Goal: Information Seeking & Learning: Learn about a topic

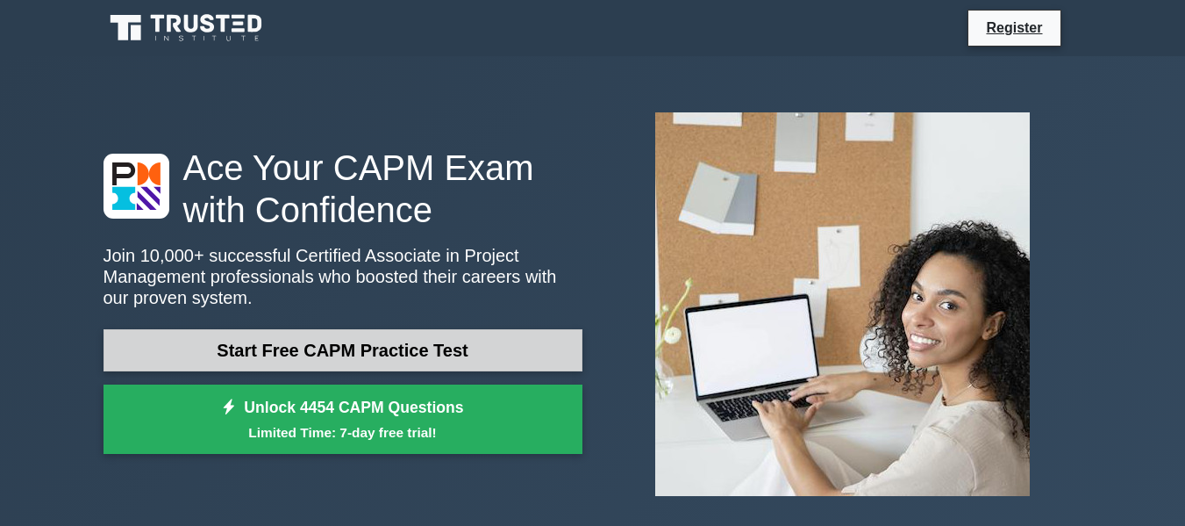
click at [416, 349] on link "Start Free CAPM Practice Test" at bounding box center [343, 350] width 479 height 42
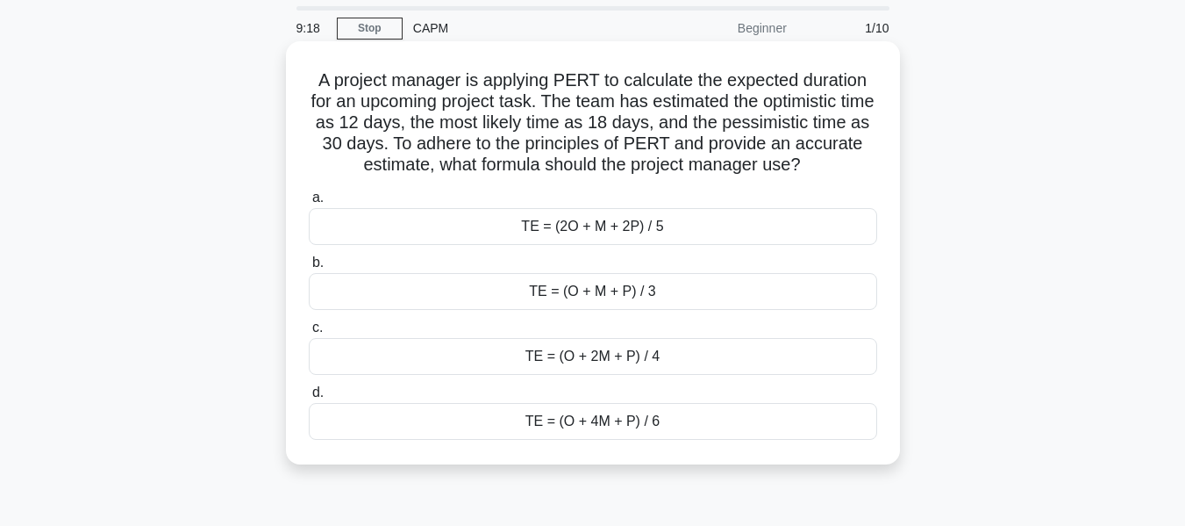
scroll to position [88, 0]
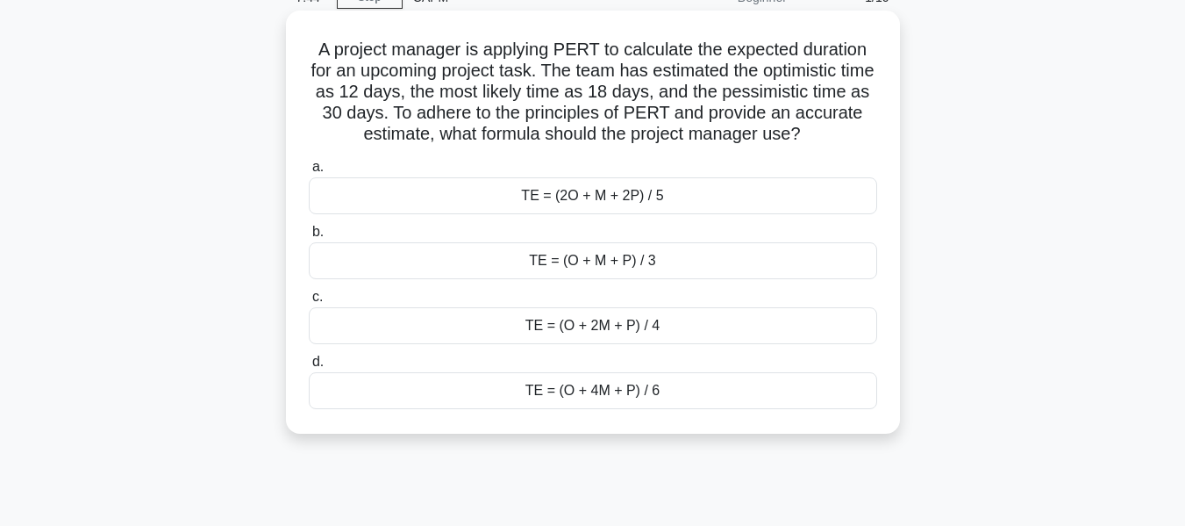
click at [691, 389] on div "TE = (O + 4M + P) / 6" at bounding box center [593, 390] width 569 height 37
click at [309, 368] on input "d. TE = (O + 4M + P) / 6" at bounding box center [309, 361] width 0 height 11
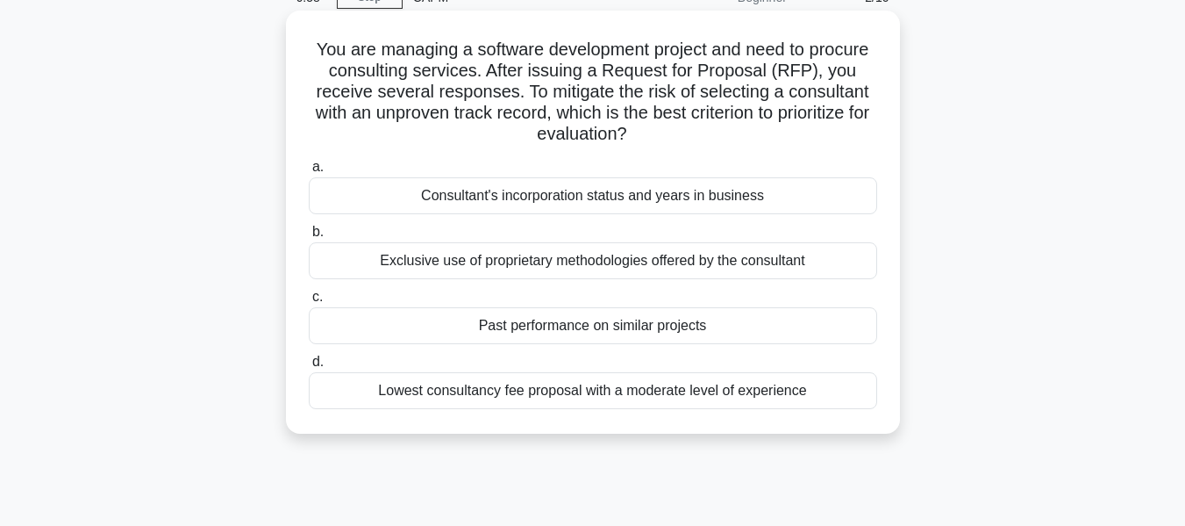
click at [666, 323] on div "Past performance on similar projects" at bounding box center [593, 325] width 569 height 37
click at [309, 303] on input "c. Past performance on similar projects" at bounding box center [309, 296] width 0 height 11
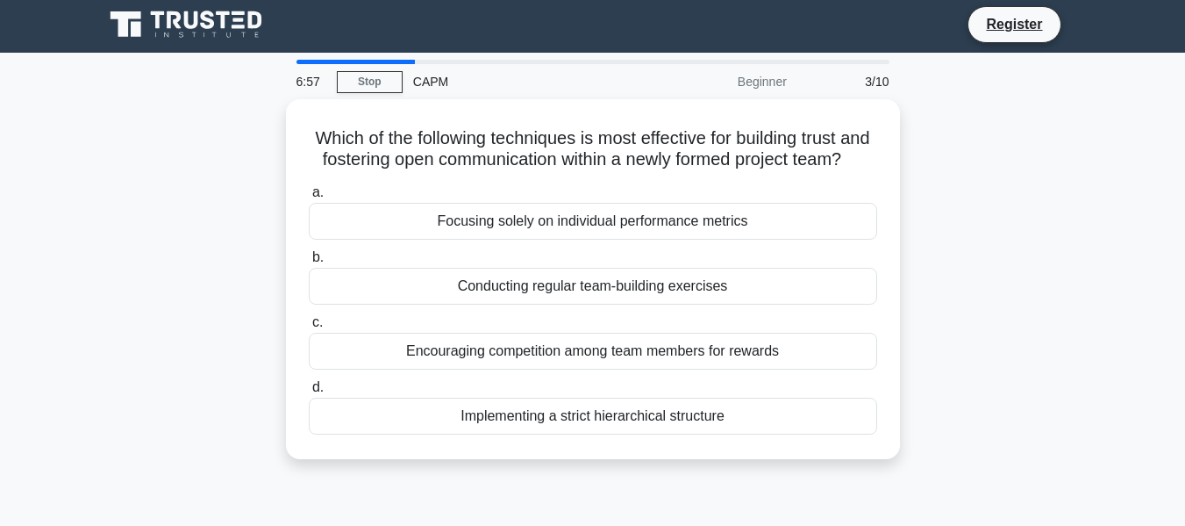
scroll to position [0, 0]
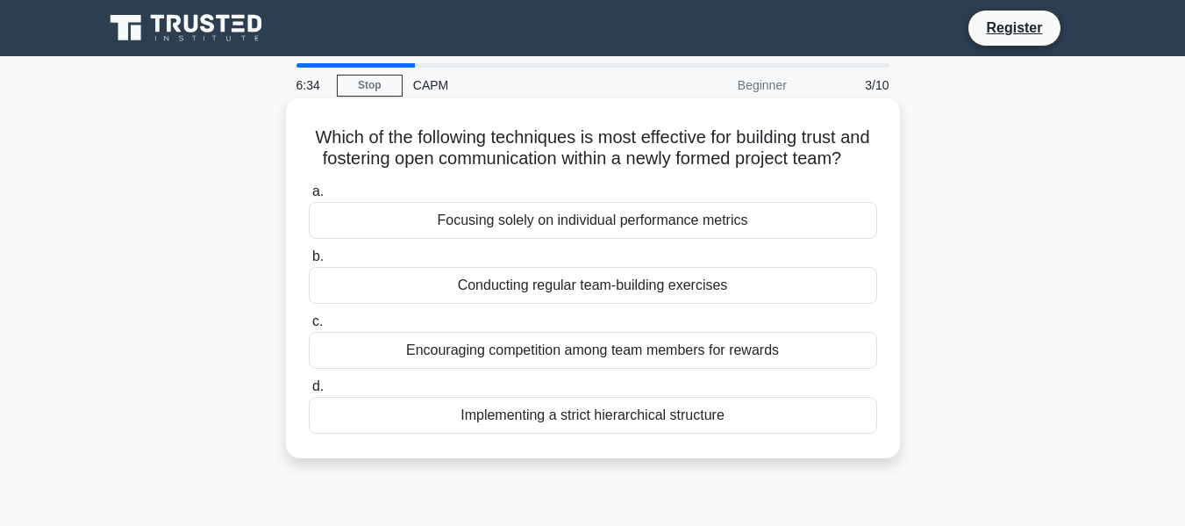
click at [696, 304] on div "Conducting regular team-building exercises" at bounding box center [593, 285] width 569 height 37
click at [309, 262] on input "b. Conducting regular team-building exercises" at bounding box center [309, 256] width 0 height 11
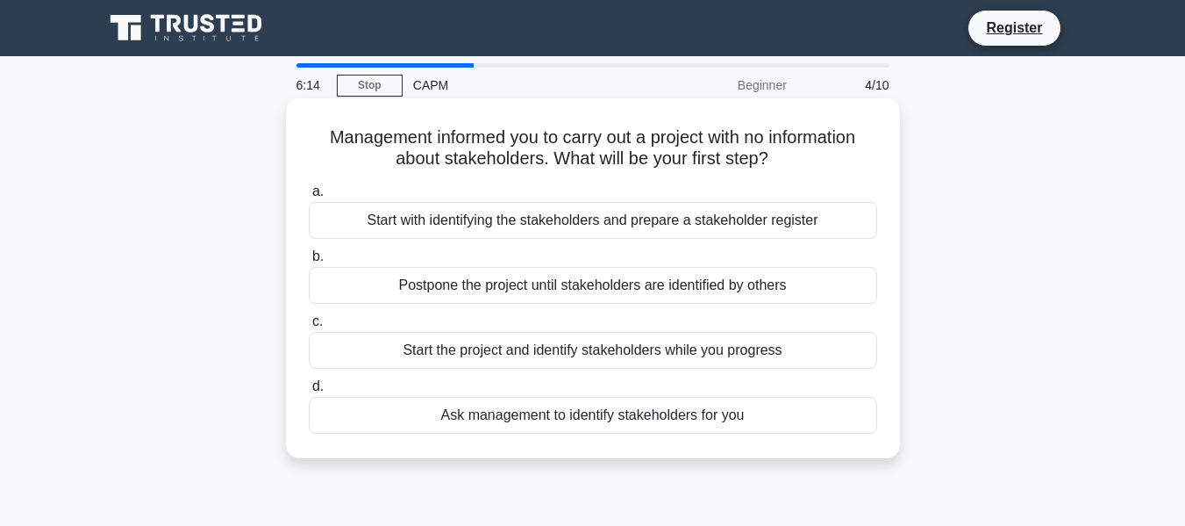
click at [747, 351] on div "Start the project and identify stakeholders while you progress" at bounding box center [593, 350] width 569 height 37
click at [309, 327] on input "c. Start the project and identify stakeholders while you progress" at bounding box center [309, 321] width 0 height 11
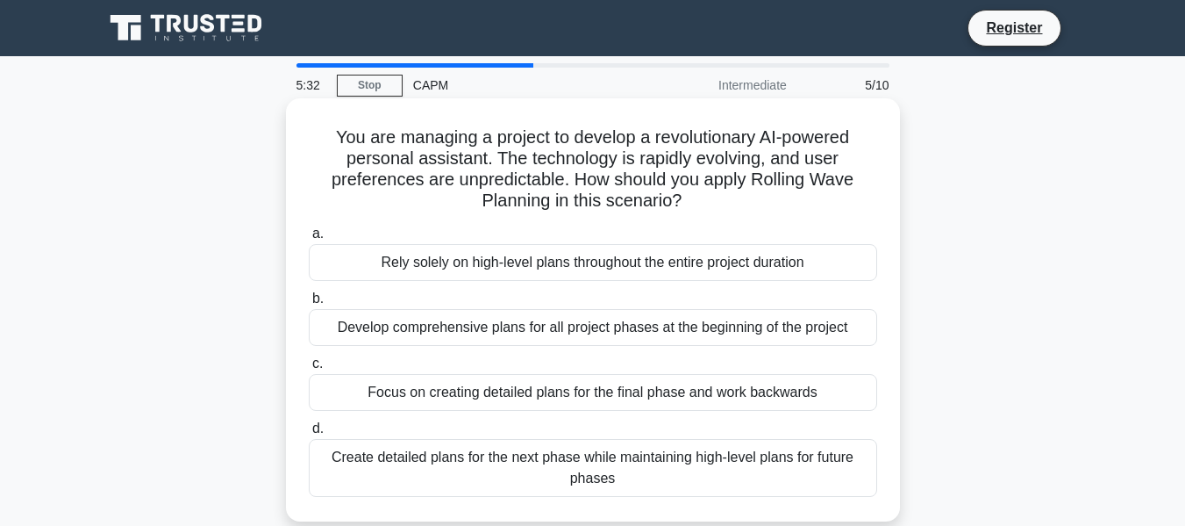
click at [734, 460] on div "Create detailed plans for the next phase while maintaining high-level plans for…" at bounding box center [593, 468] width 569 height 58
click at [309, 434] on input "d. Create detailed plans for the next phase while maintaining high-level plans …" at bounding box center [309, 428] width 0 height 11
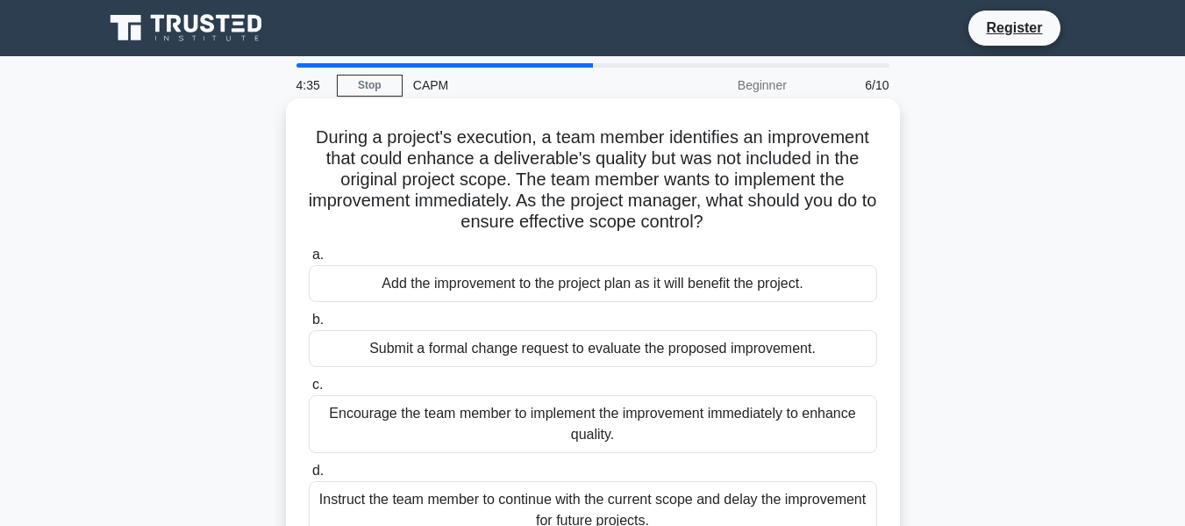
click at [748, 349] on div "Submit a formal change request to evaluate the proposed improvement." at bounding box center [593, 348] width 569 height 37
click at [309, 325] on input "b. Submit a formal change request to evaluate the proposed improvement." at bounding box center [309, 319] width 0 height 11
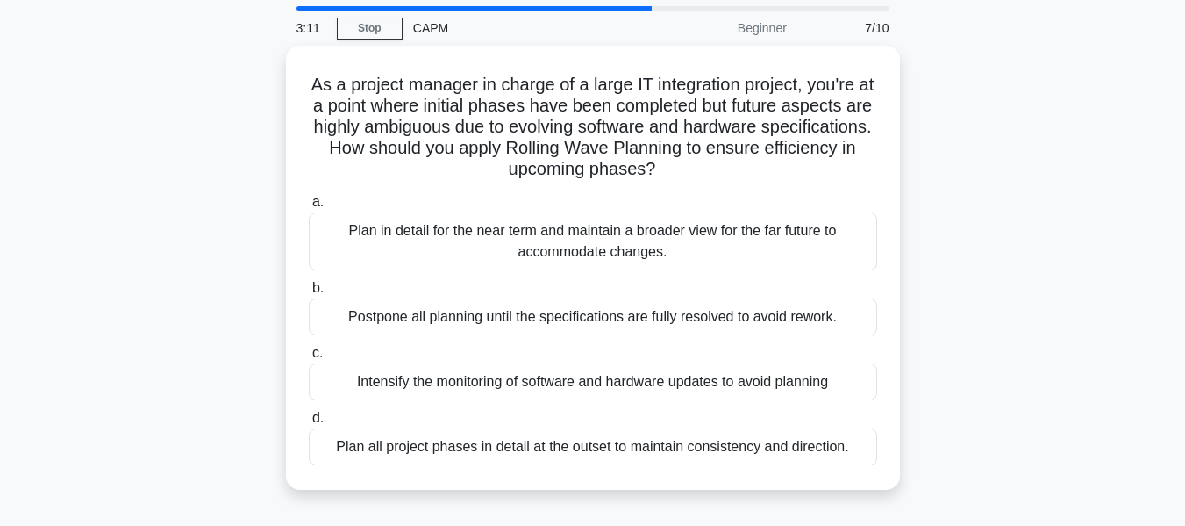
scroll to position [88, 0]
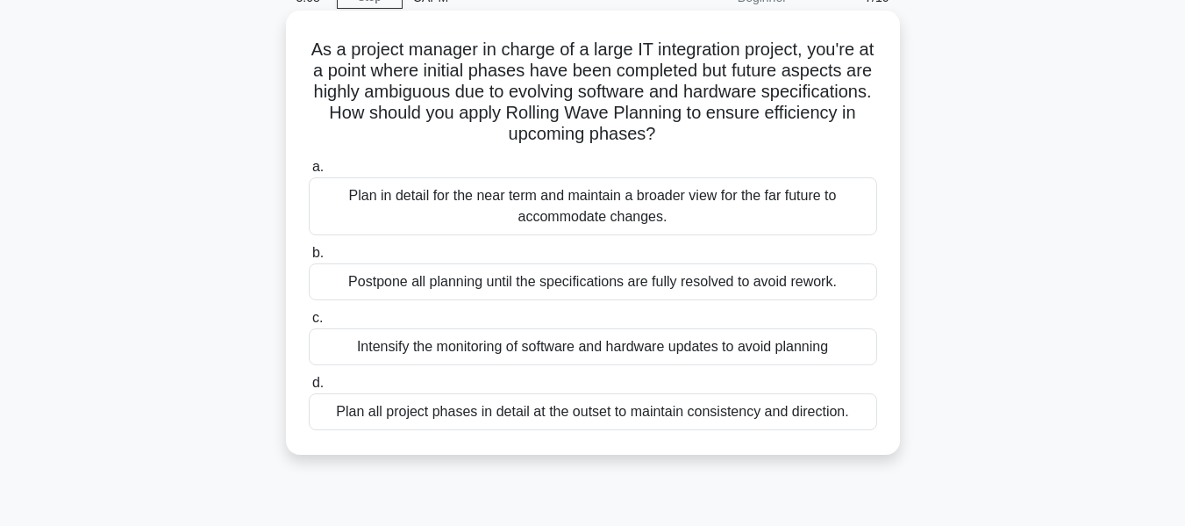
click at [758, 215] on div "Plan in detail for the near term and maintain a broader view for the far future…" at bounding box center [593, 206] width 569 height 58
click at [309, 173] on input "a. Plan in detail for the near term and maintain a broader view for the far fut…" at bounding box center [309, 166] width 0 height 11
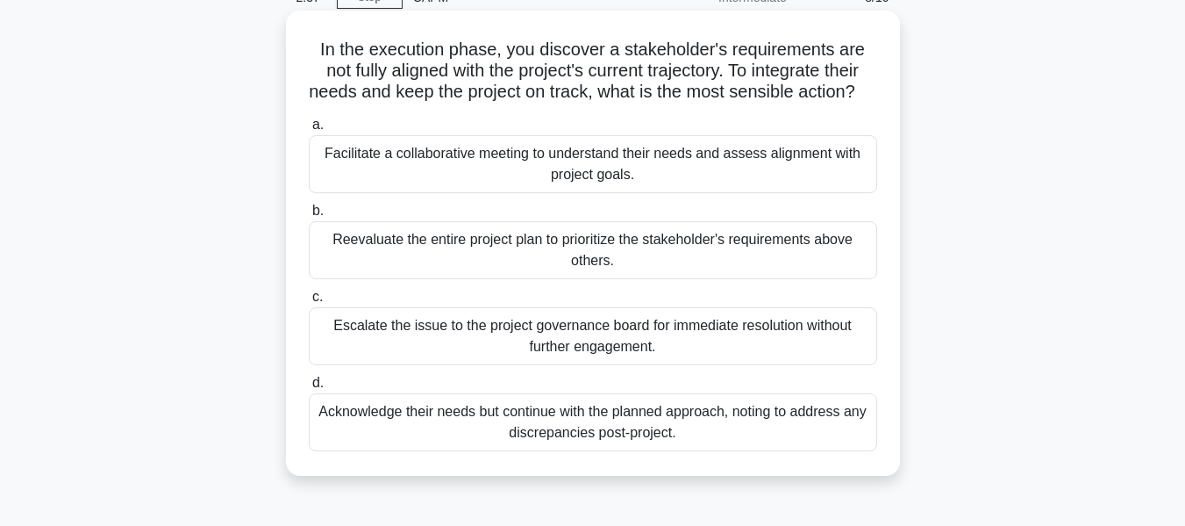
click at [787, 175] on div "Facilitate a collaborative meeting to understand their needs and assess alignme…" at bounding box center [593, 164] width 569 height 58
click at [309, 131] on input "a. Facilitate a collaborative meeting to understand their needs and assess alig…" at bounding box center [309, 124] width 0 height 11
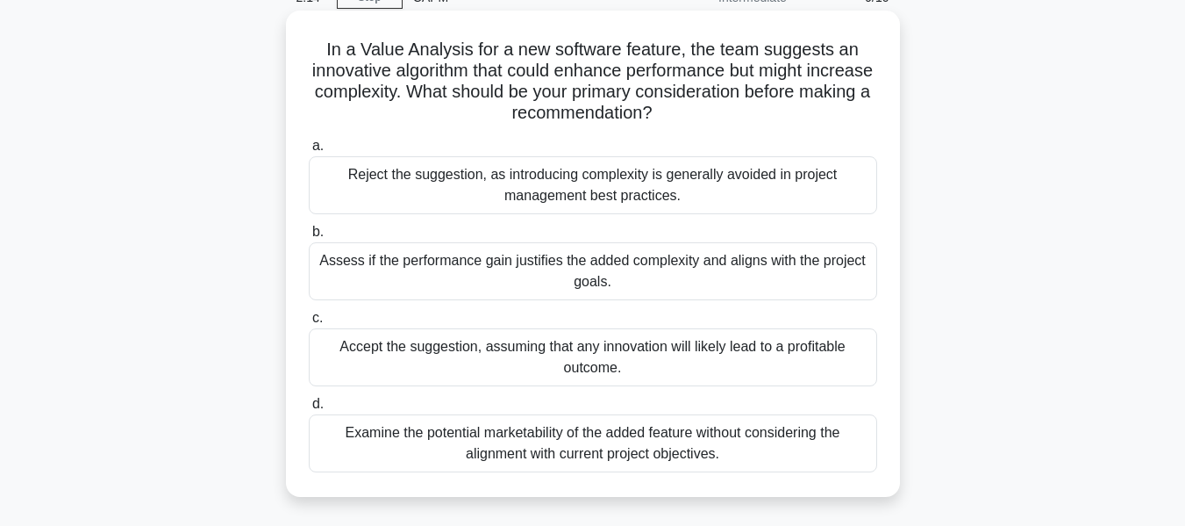
click at [794, 276] on div "Assess if the performance gain justifies the added complexity and aligns with t…" at bounding box center [593, 271] width 569 height 58
click at [309, 238] on input "b. Assess if the performance gain justifies the added complexity and aligns wit…" at bounding box center [309, 231] width 0 height 11
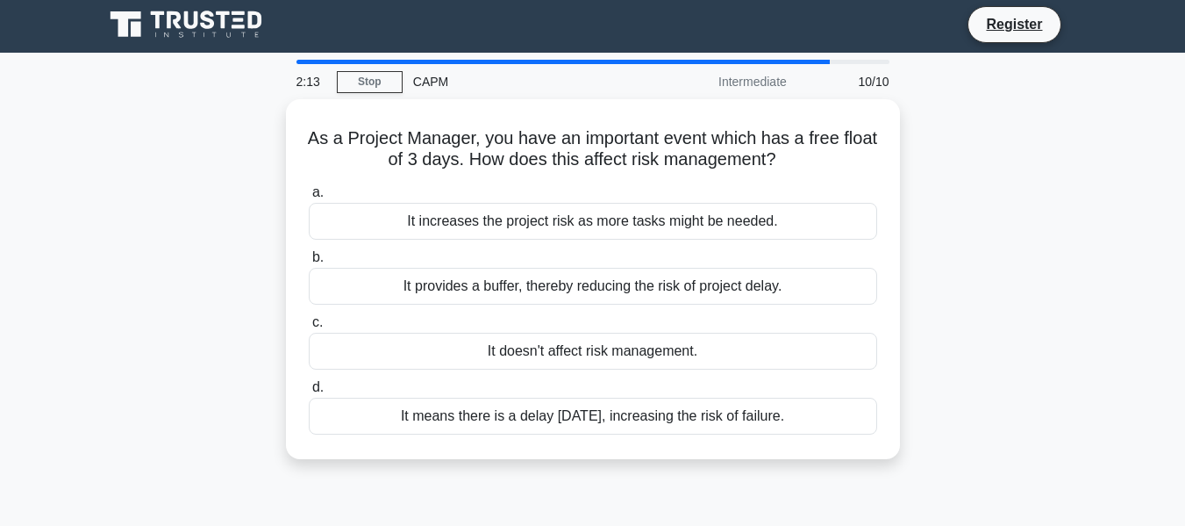
scroll to position [0, 0]
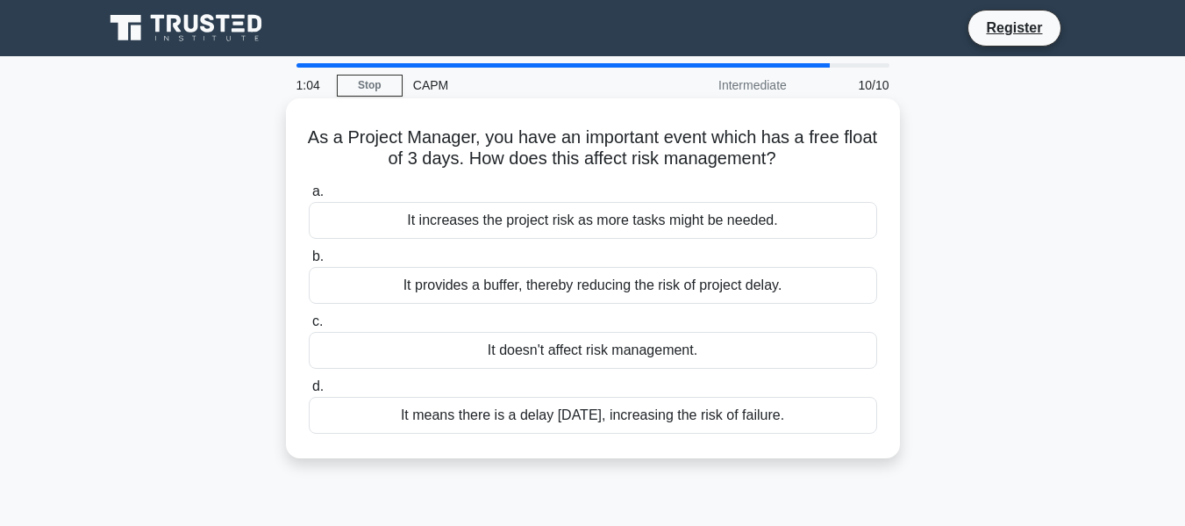
click at [773, 286] on div "It provides a buffer, thereby reducing the risk of project delay." at bounding box center [593, 285] width 569 height 37
click at [309, 262] on input "b. It provides a buffer, thereby reducing the risk of project delay." at bounding box center [309, 256] width 0 height 11
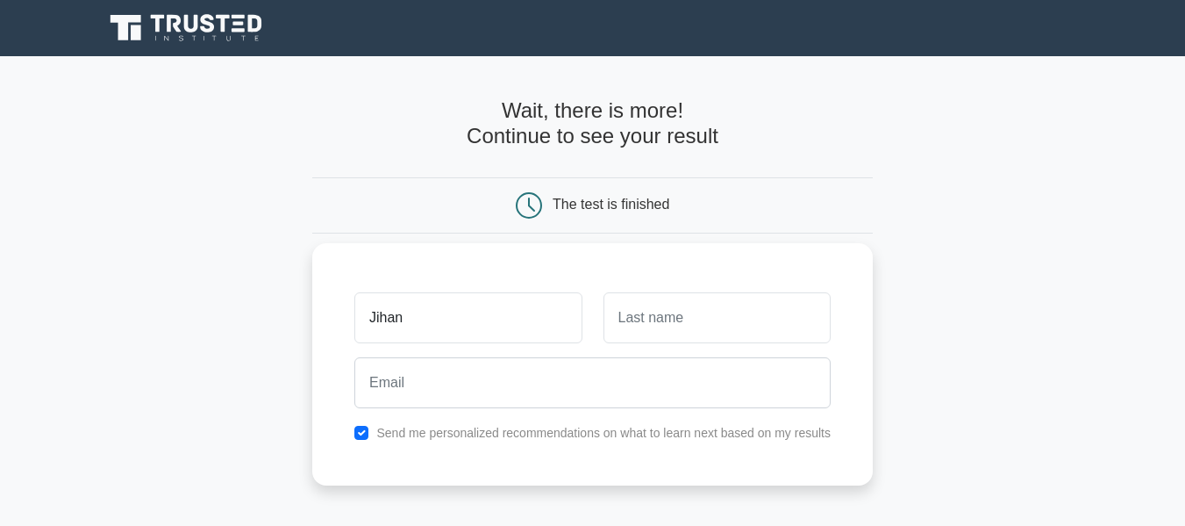
type input "Jihan"
click at [709, 318] on input "text" at bounding box center [717, 317] width 227 height 51
type input "Davincka"
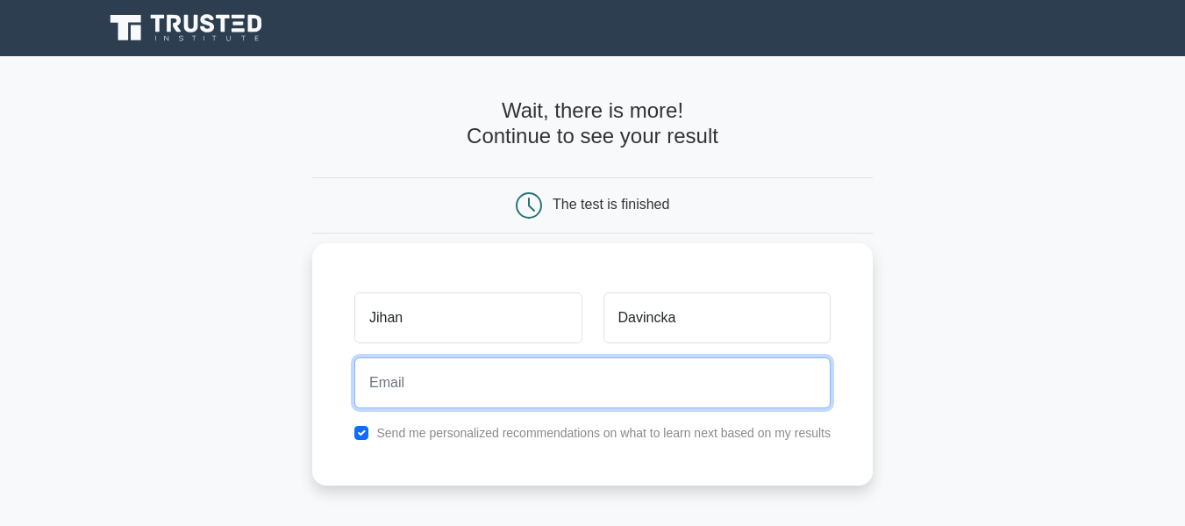
click at [631, 376] on input "email" at bounding box center [592, 382] width 476 height 51
type input "davincka@gmail.com"
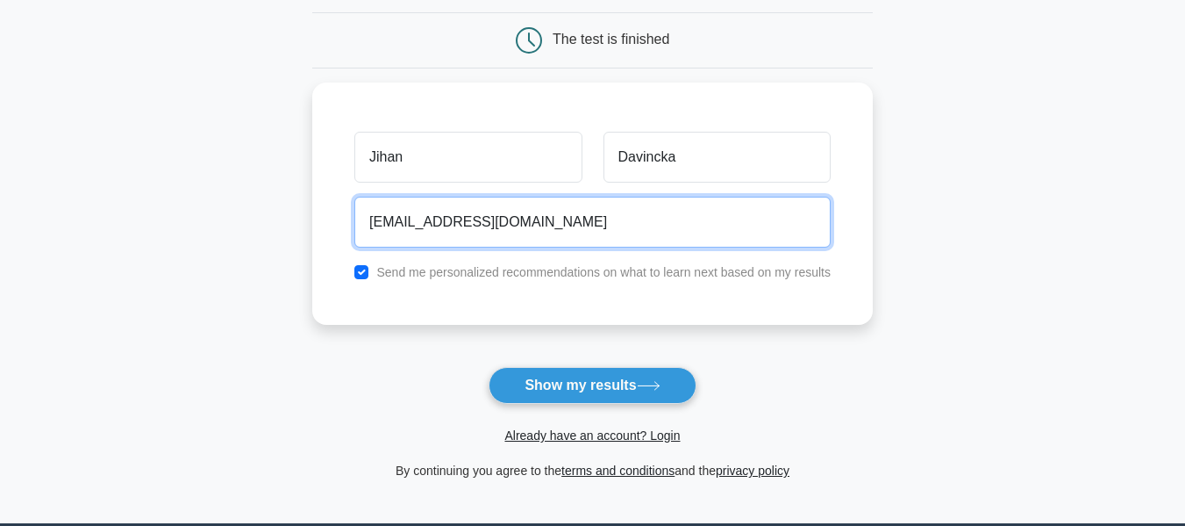
scroll to position [351, 0]
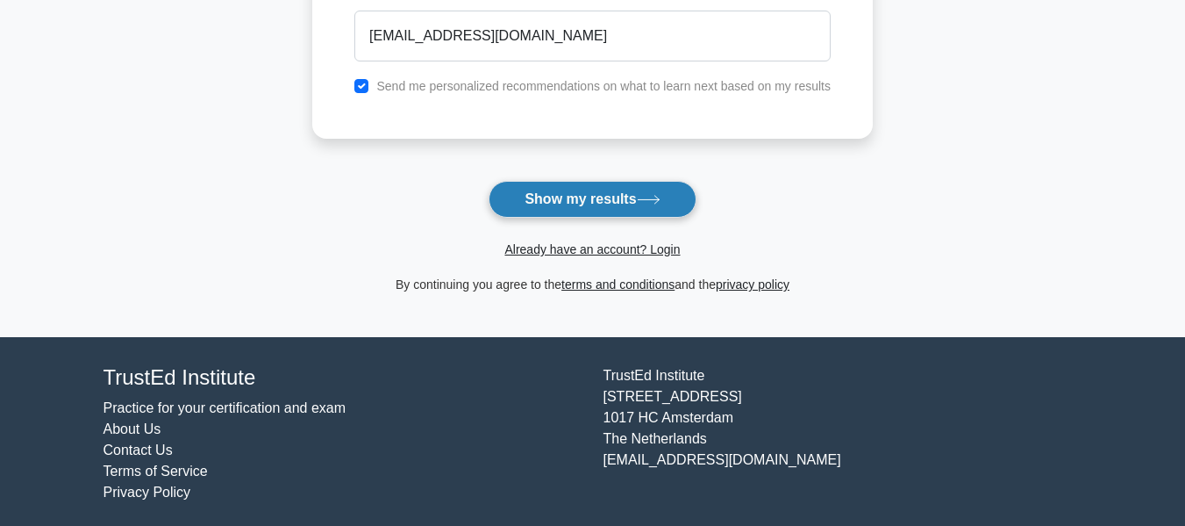
click at [620, 200] on button "Show my results" at bounding box center [592, 199] width 207 height 37
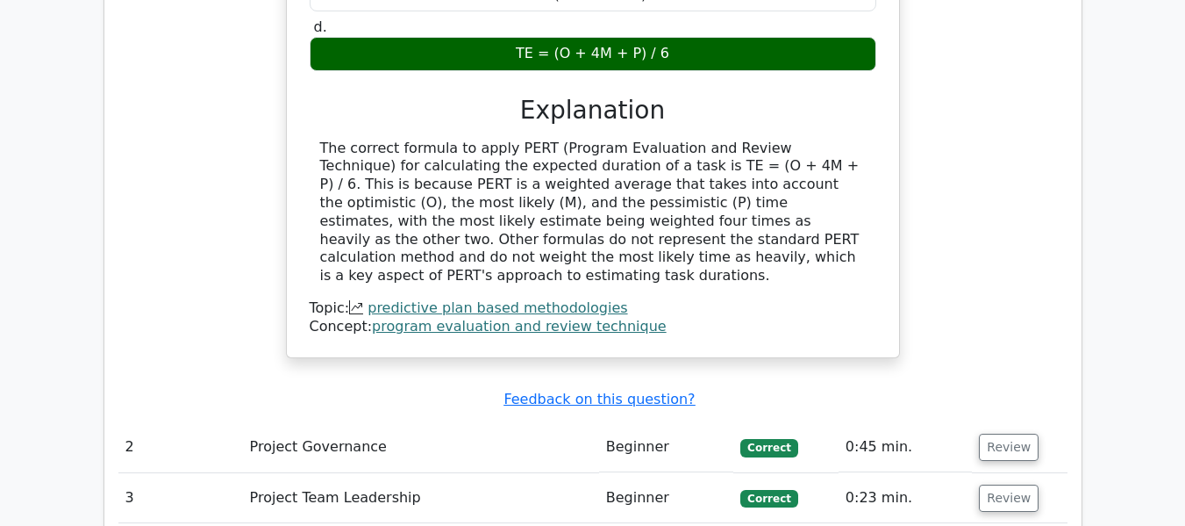
scroll to position [2018, 0]
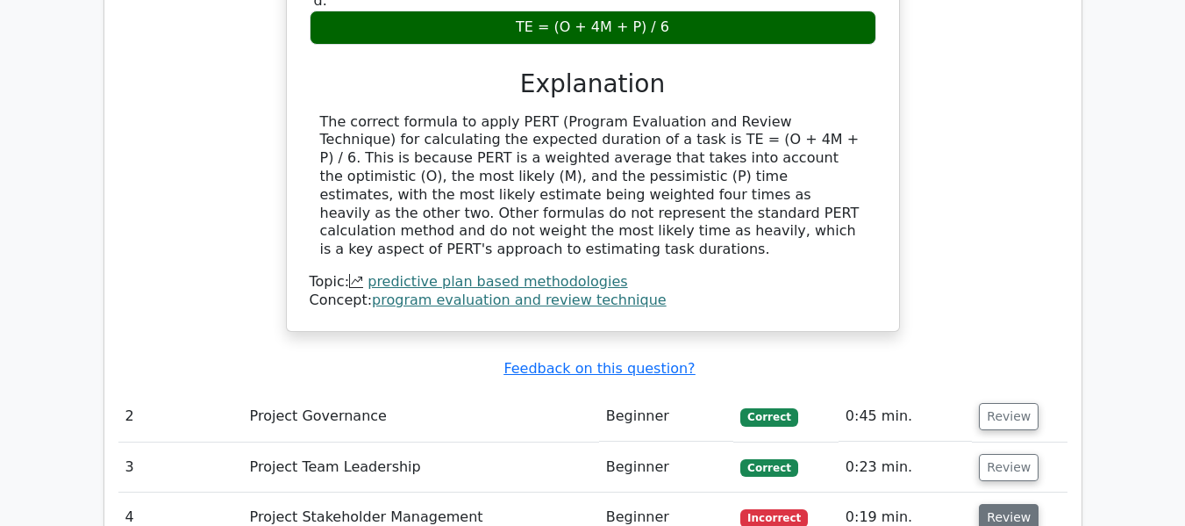
click at [1017, 504] on button "Review" at bounding box center [1009, 517] width 60 height 27
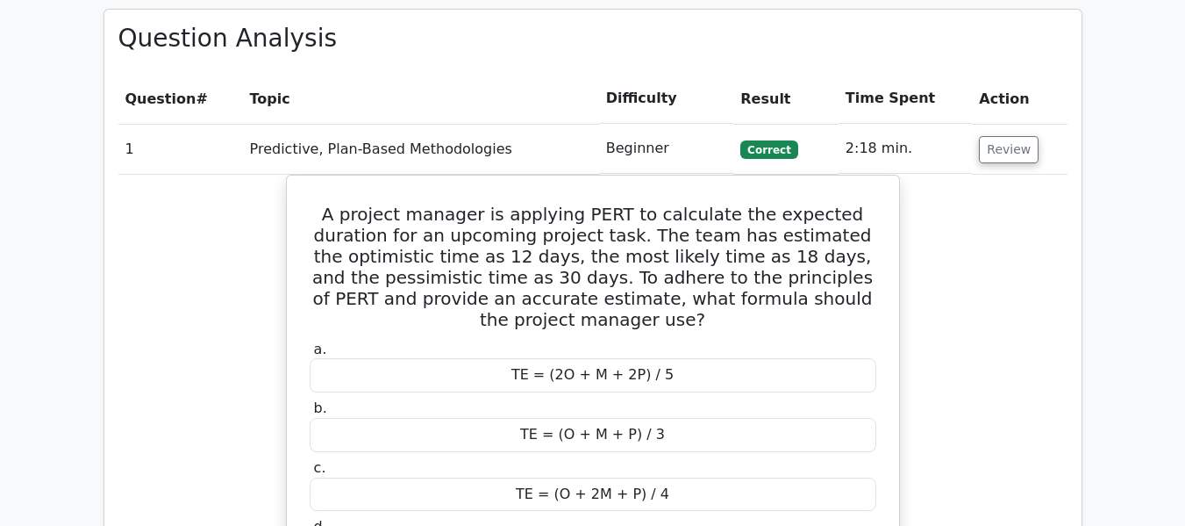
scroll to position [1492, 0]
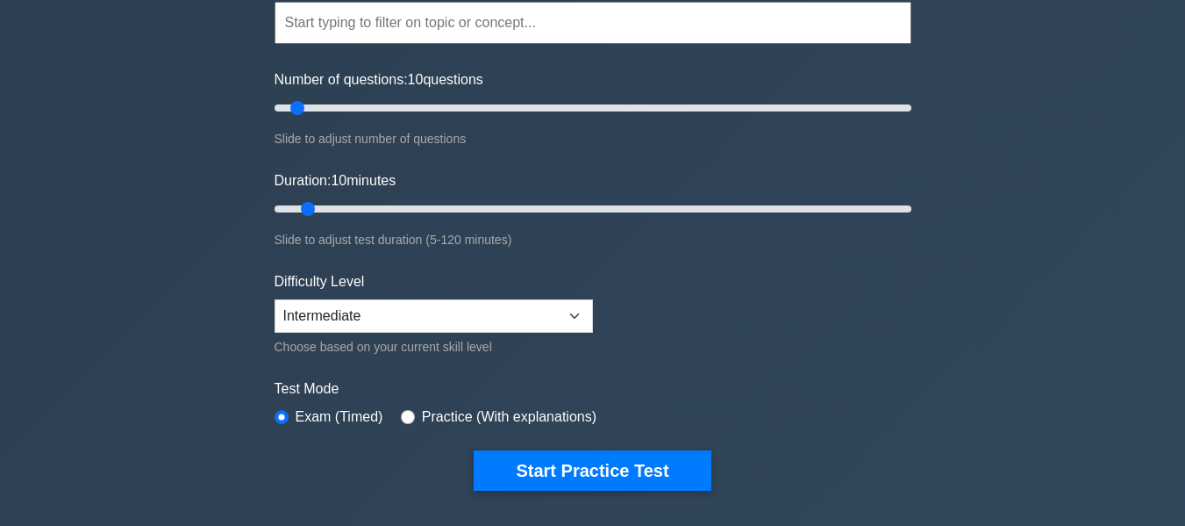
scroll to position [175, 0]
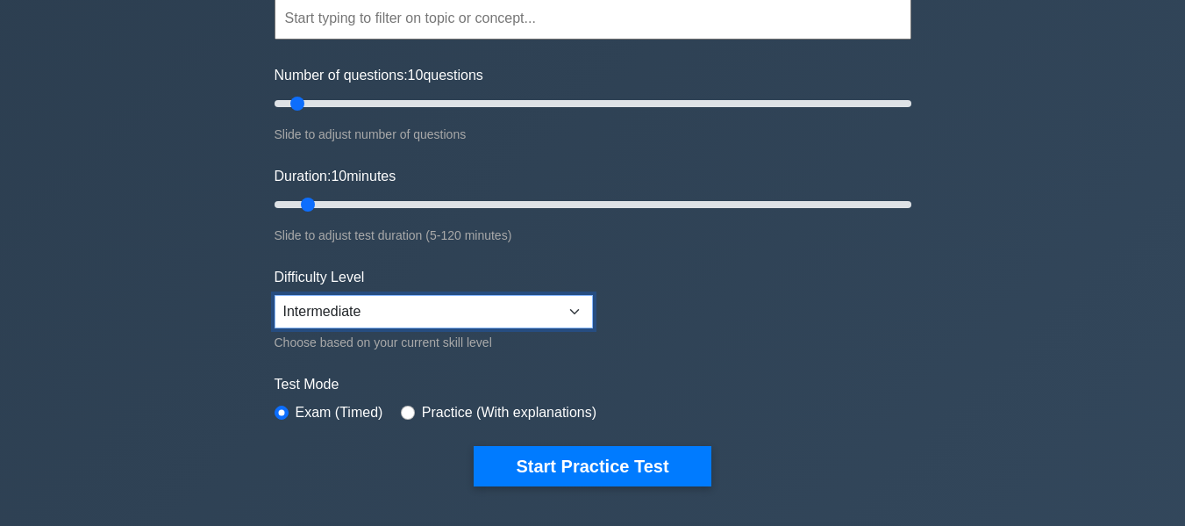
click at [406, 316] on select "Beginner Intermediate Expert" at bounding box center [434, 311] width 318 height 33
click at [213, 409] on div "Certified Associate in Project Management Customize Your Next Practice Test Top…" at bounding box center [592, 433] width 1185 height 1104
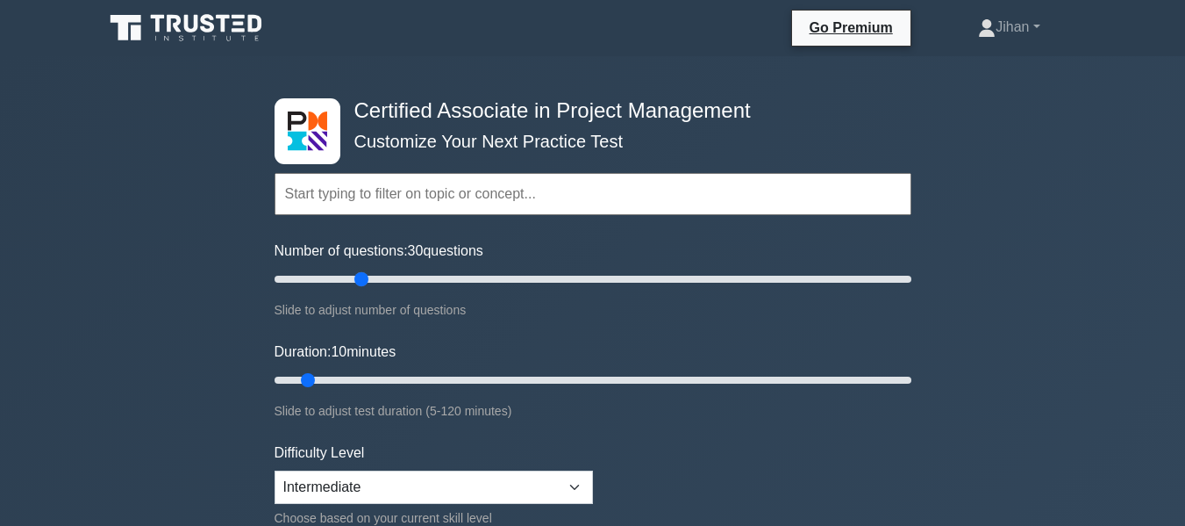
drag, startPoint x: 314, startPoint y: 286, endPoint x: 360, endPoint y: 288, distance: 45.7
type input "30"
click at [360, 288] on input "Number of questions: 30 questions" at bounding box center [593, 278] width 637 height 21
drag, startPoint x: 315, startPoint y: 372, endPoint x: 353, endPoint y: 376, distance: 37.9
type input "20"
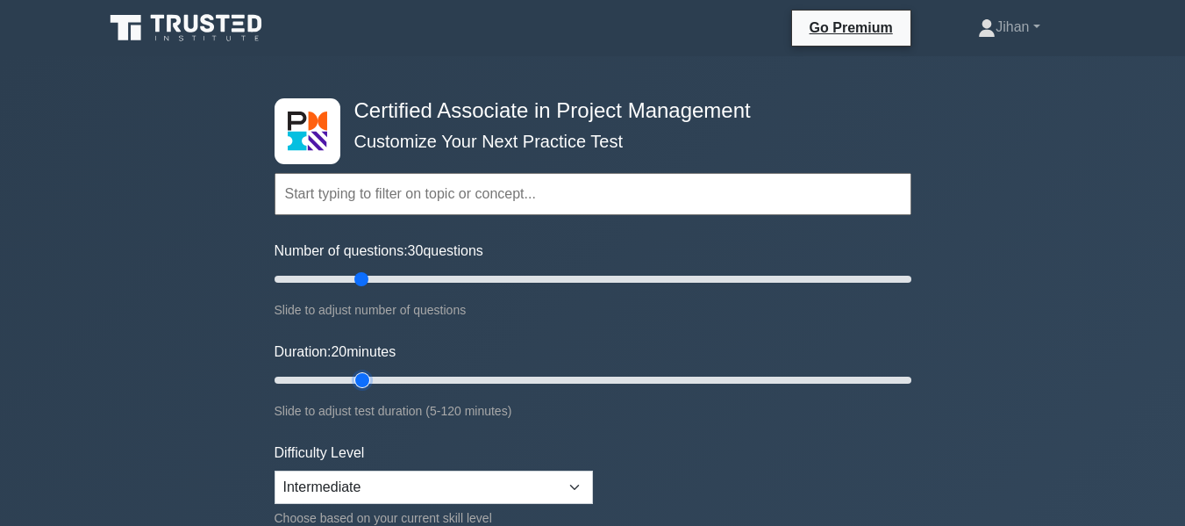
click at [353, 376] on input "Duration: 20 minutes" at bounding box center [593, 379] width 637 height 21
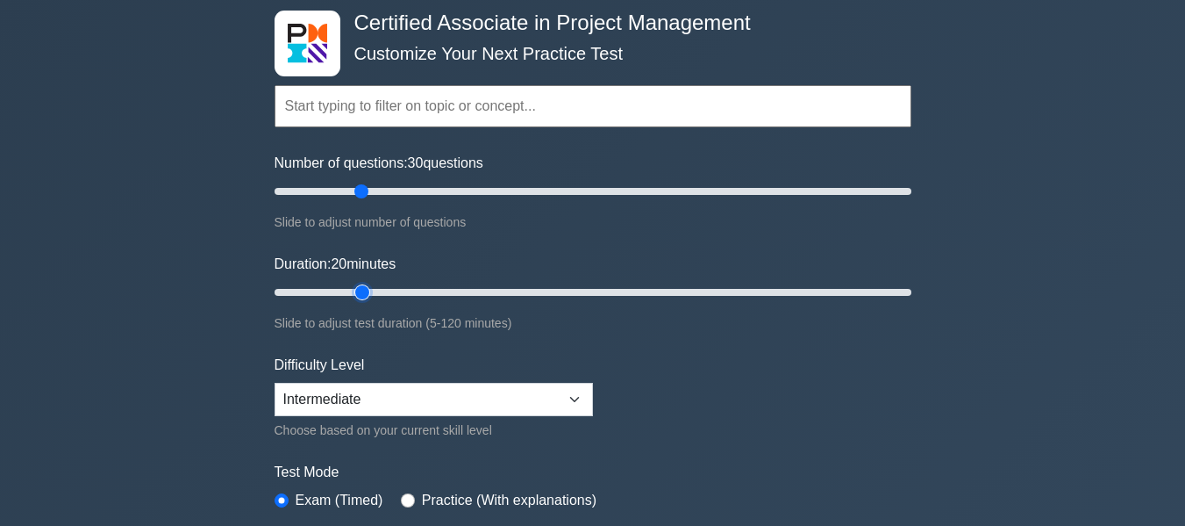
scroll to position [175, 0]
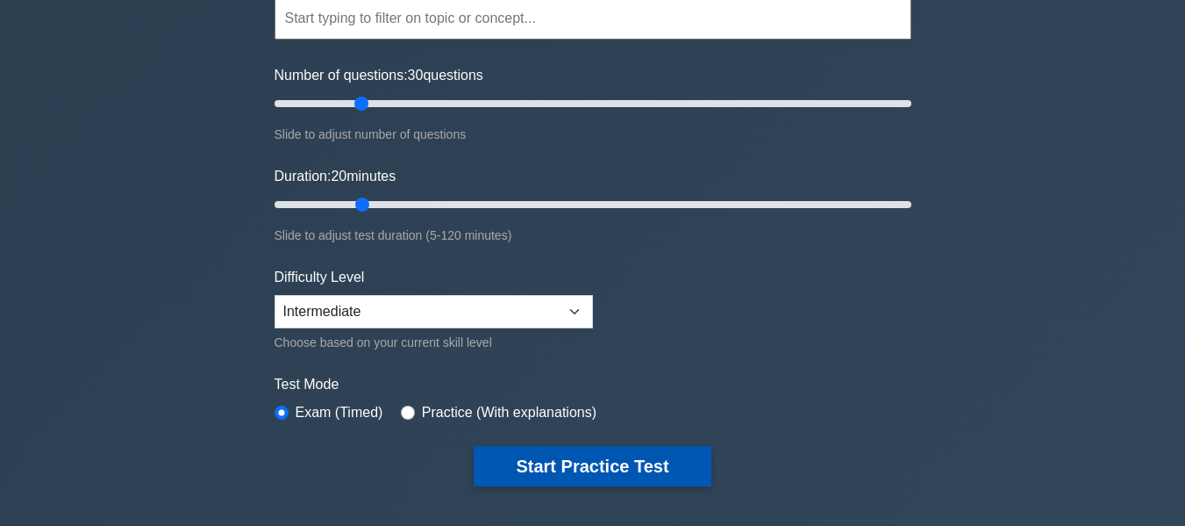
click at [551, 469] on button "Start Practice Test" at bounding box center [592, 466] width 237 height 40
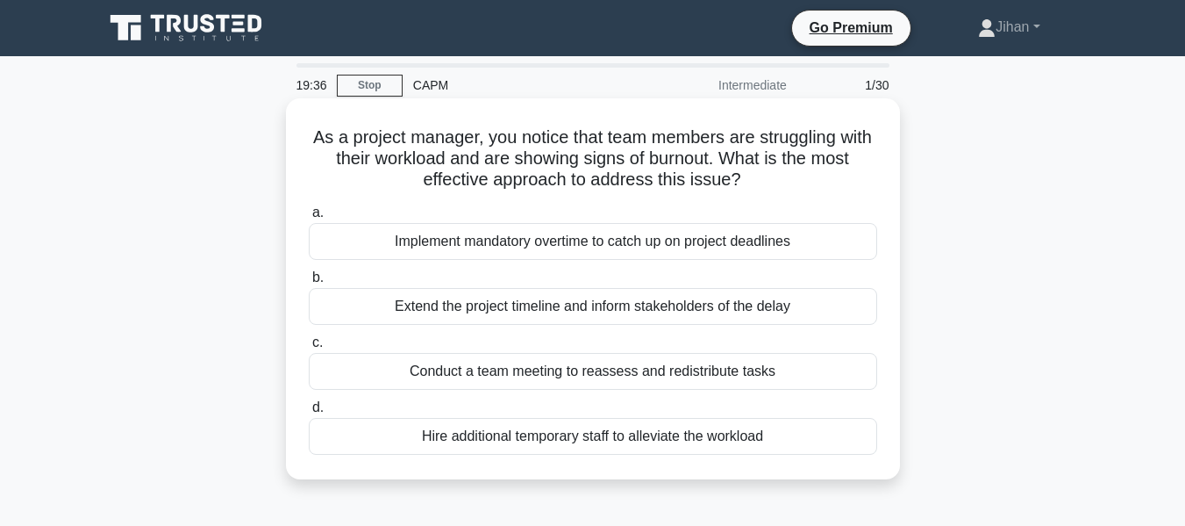
click at [602, 376] on div "Conduct a team meeting to reassess and redistribute tasks" at bounding box center [593, 371] width 569 height 37
click at [309, 348] on input "c. Conduct a team meeting to reassess and redistribute tasks" at bounding box center [309, 342] width 0 height 11
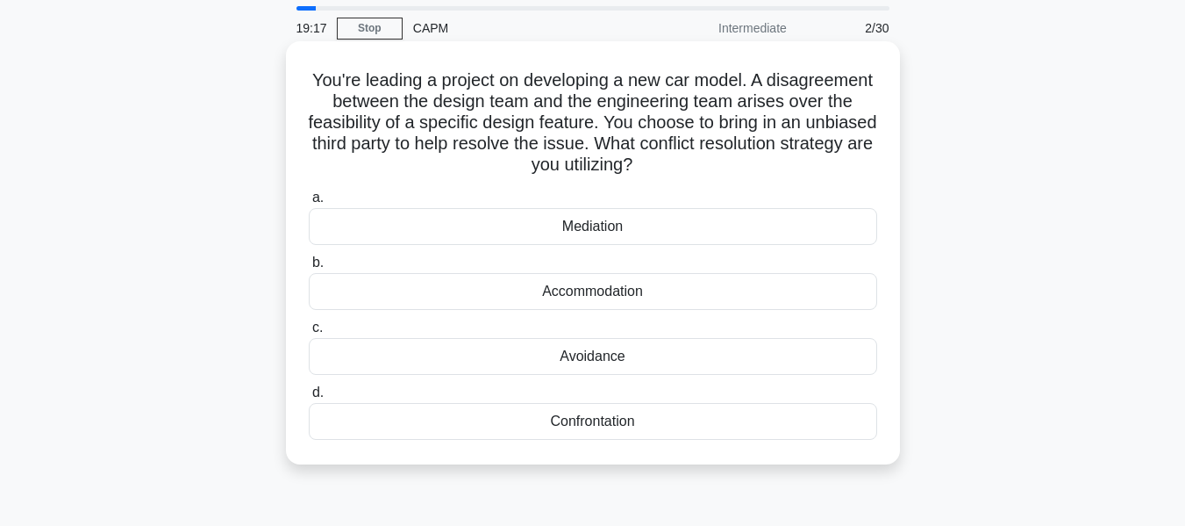
scroll to position [88, 0]
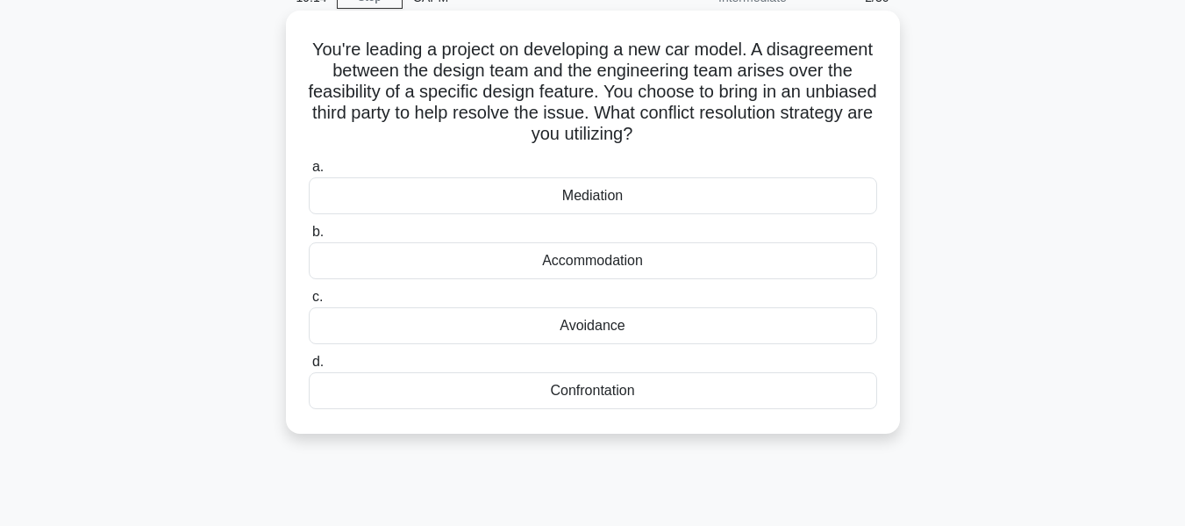
click at [643, 197] on div "Mediation" at bounding box center [593, 195] width 569 height 37
click at [309, 173] on input "a. Mediation" at bounding box center [309, 166] width 0 height 11
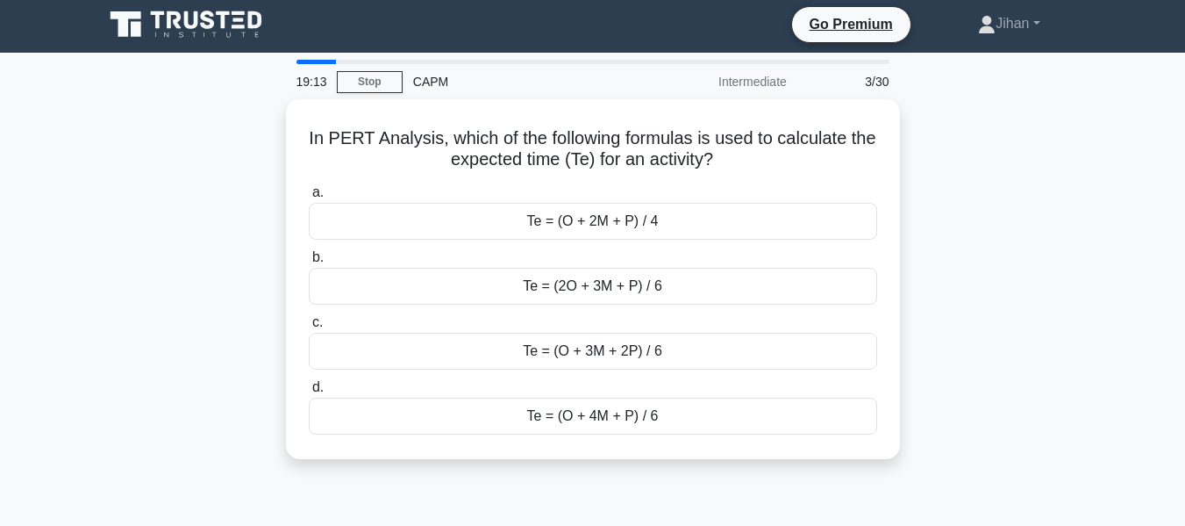
scroll to position [0, 0]
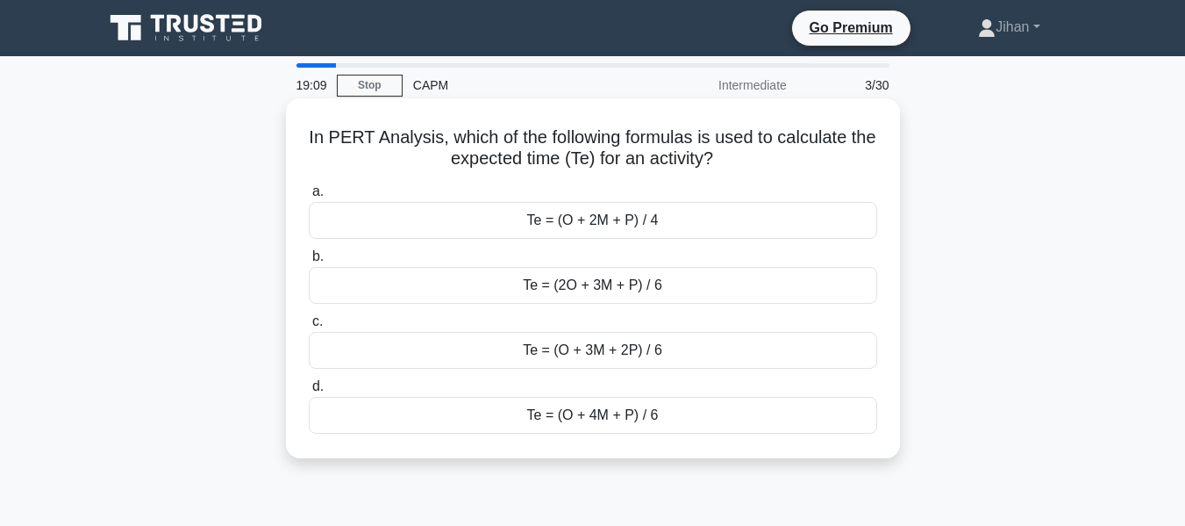
click at [622, 415] on div "Te = (O + 4M + P) / 6" at bounding box center [593, 415] width 569 height 37
click at [309, 392] on input "d. Te = (O + 4M + P) / 6" at bounding box center [309, 386] width 0 height 11
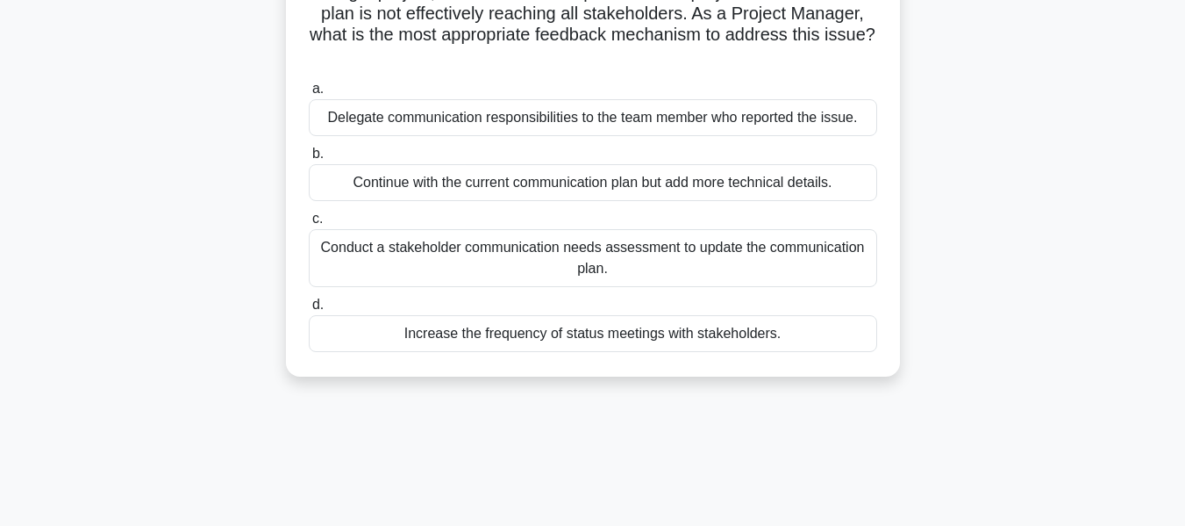
scroll to position [175, 0]
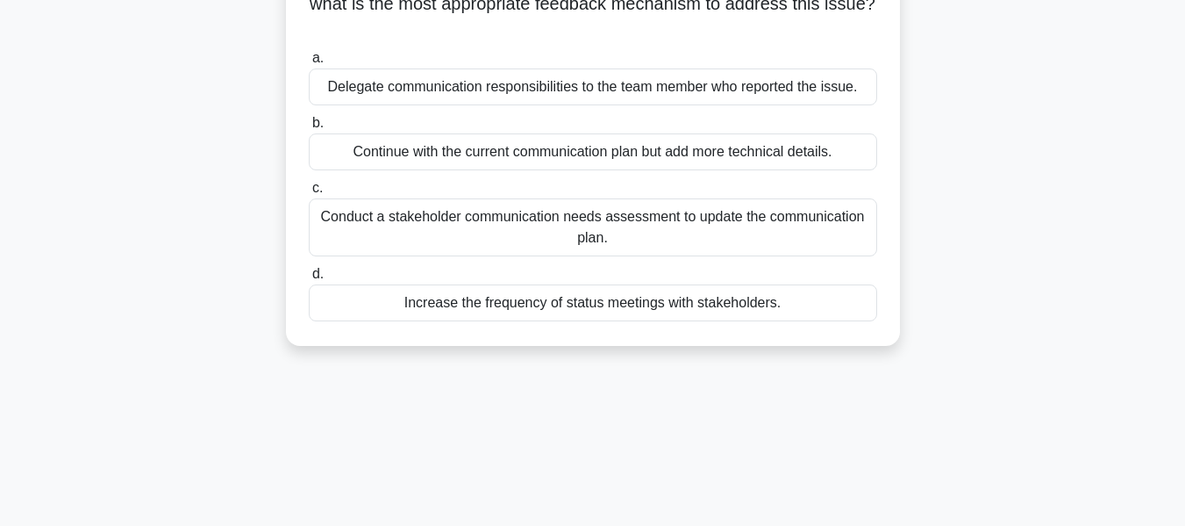
click at [646, 225] on div "Conduct a stakeholder communication needs assessment to update the communicatio…" at bounding box center [593, 227] width 569 height 58
click at [309, 194] on input "c. Conduct a stakeholder communication needs assessment to update the communica…" at bounding box center [309, 187] width 0 height 11
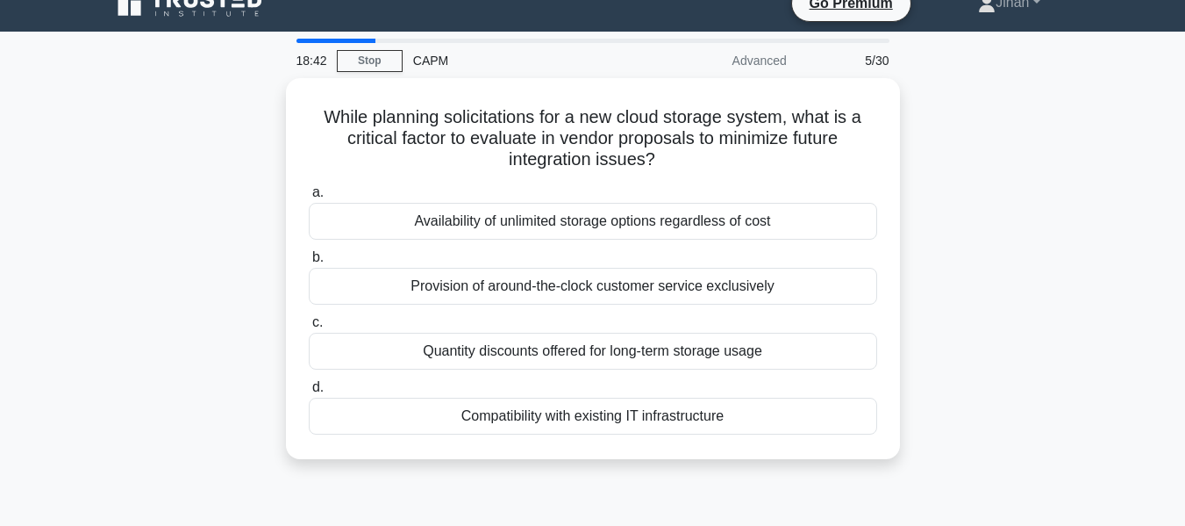
scroll to position [0, 0]
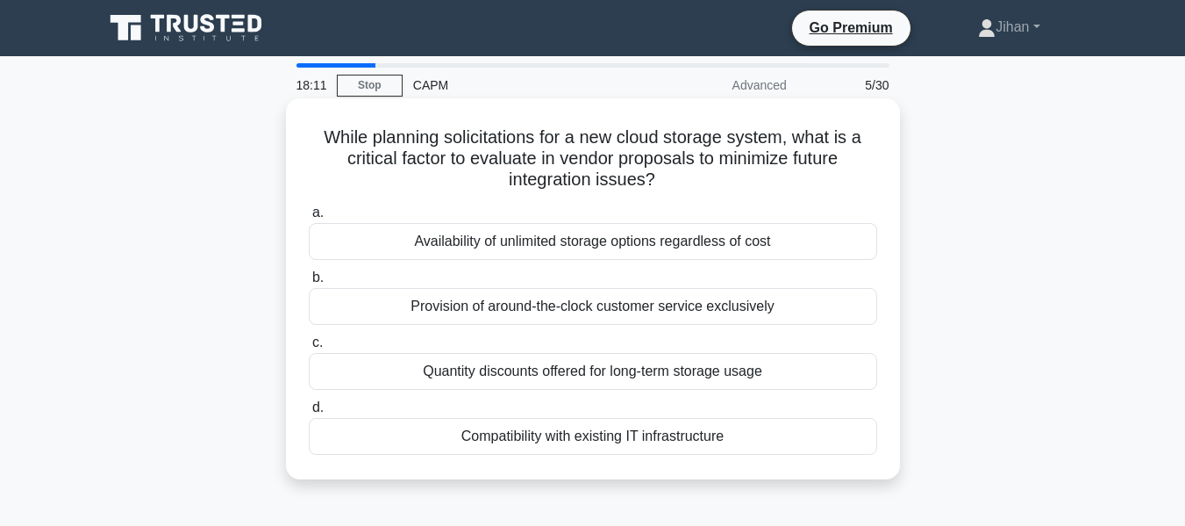
click at [555, 443] on div "Compatibility with existing IT infrastructure" at bounding box center [593, 436] width 569 height 37
click at [309, 413] on input "d. Compatibility with existing IT infrastructure" at bounding box center [309, 407] width 0 height 11
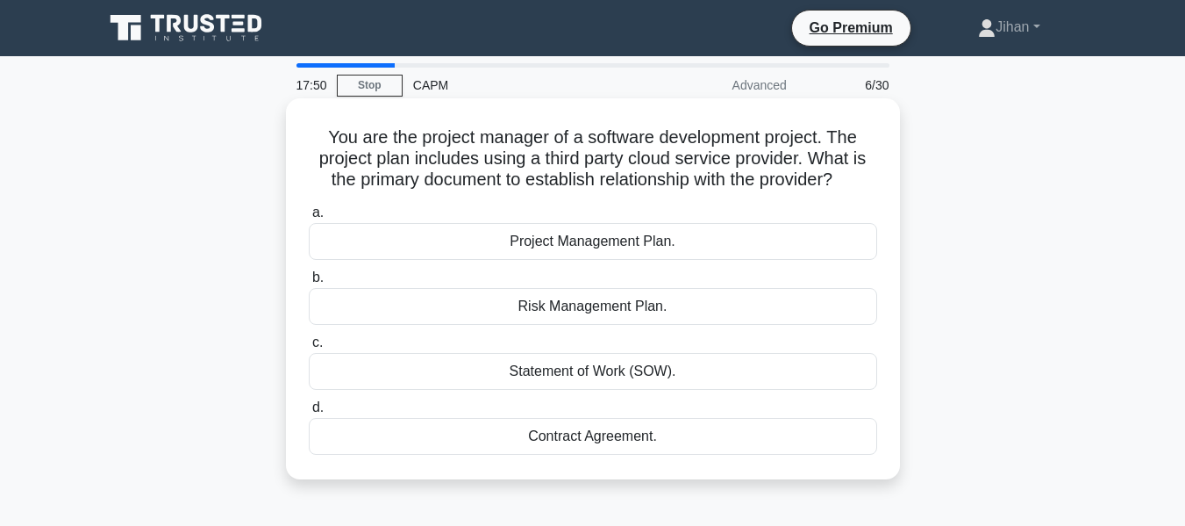
click at [695, 438] on div "Contract Agreement." at bounding box center [593, 436] width 569 height 37
click at [309, 413] on input "d. Contract Agreement." at bounding box center [309, 407] width 0 height 11
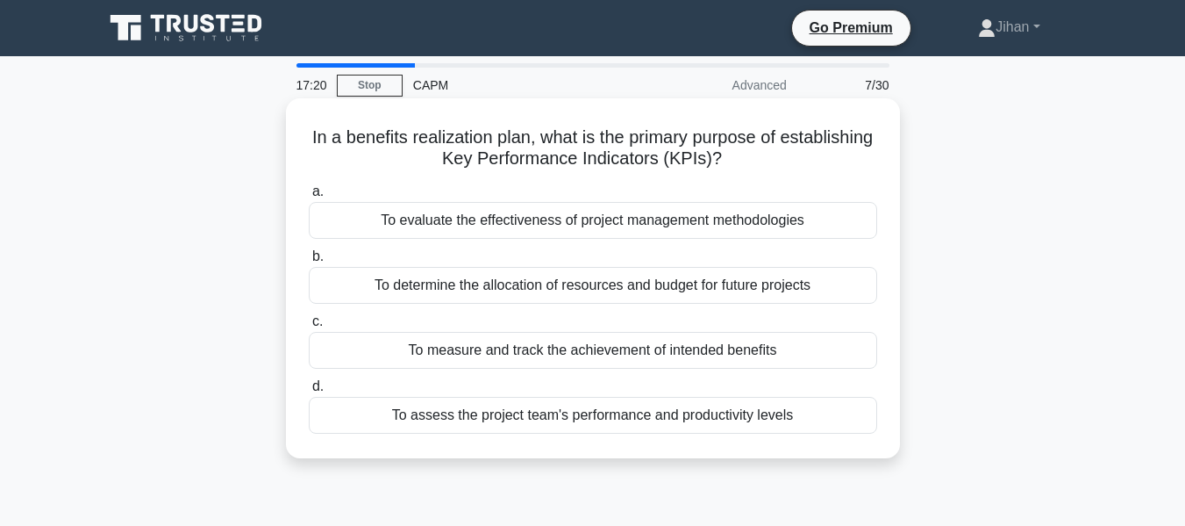
click at [630, 421] on div "To assess the project team's performance and productivity levels" at bounding box center [593, 415] width 569 height 37
click at [309, 392] on input "d. To assess the project team's performance and productivity levels" at bounding box center [309, 386] width 0 height 11
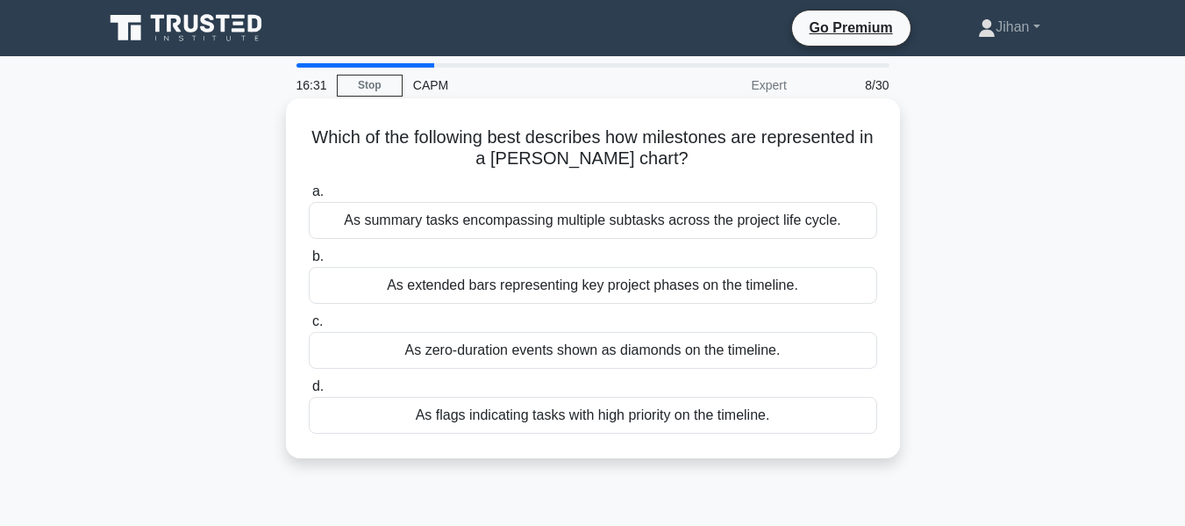
click at [759, 291] on div "As extended bars representing key project phases on the timeline." at bounding box center [593, 285] width 569 height 37
click at [309, 262] on input "b. As extended bars representing key project phases on the timeline." at bounding box center [309, 256] width 0 height 11
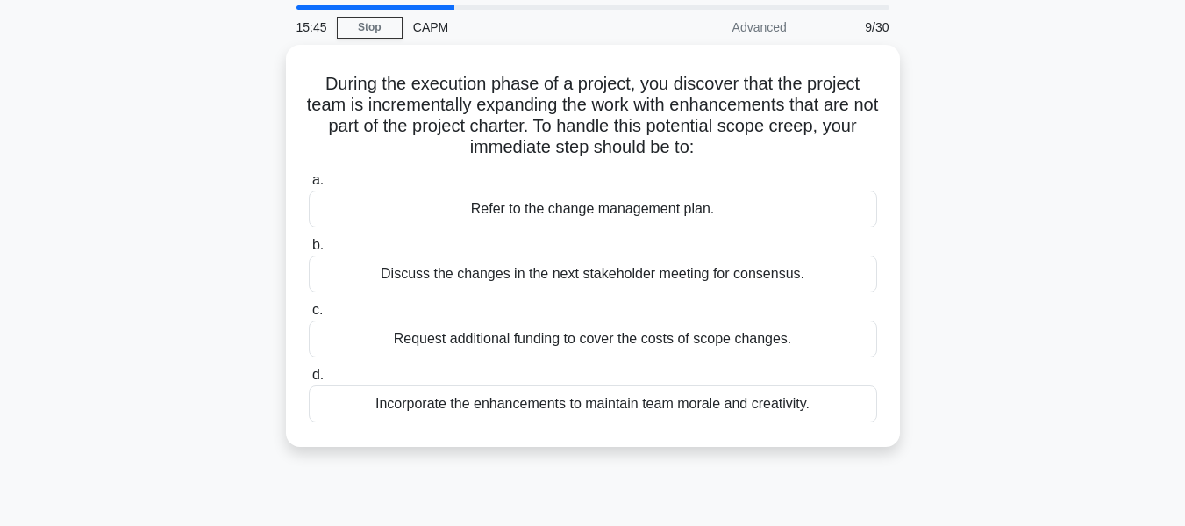
scroll to position [88, 0]
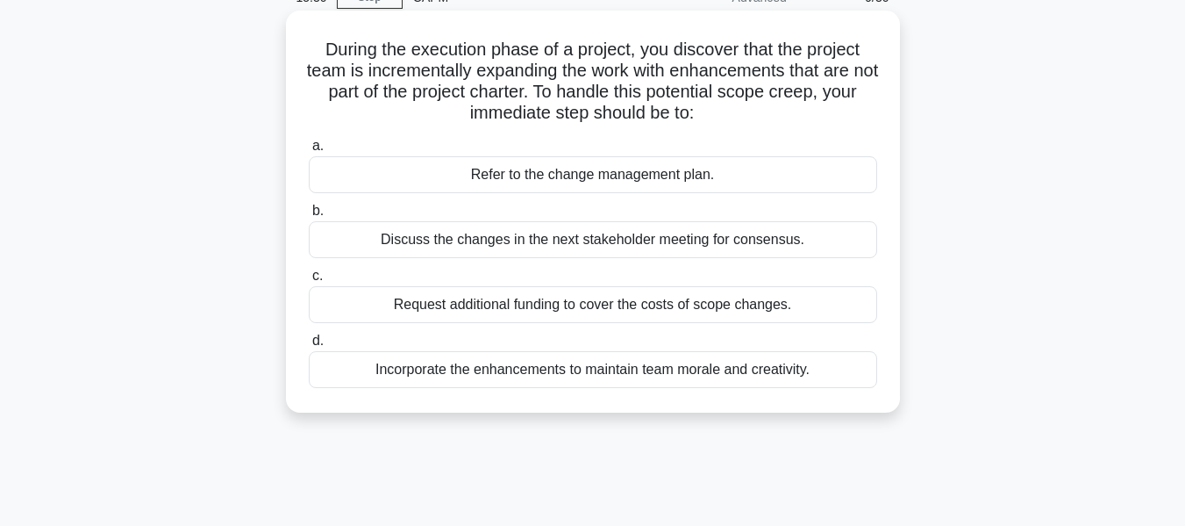
click at [641, 170] on div "Refer to the change management plan." at bounding box center [593, 174] width 569 height 37
click at [309, 152] on input "a. Refer to the change management plan." at bounding box center [309, 145] width 0 height 11
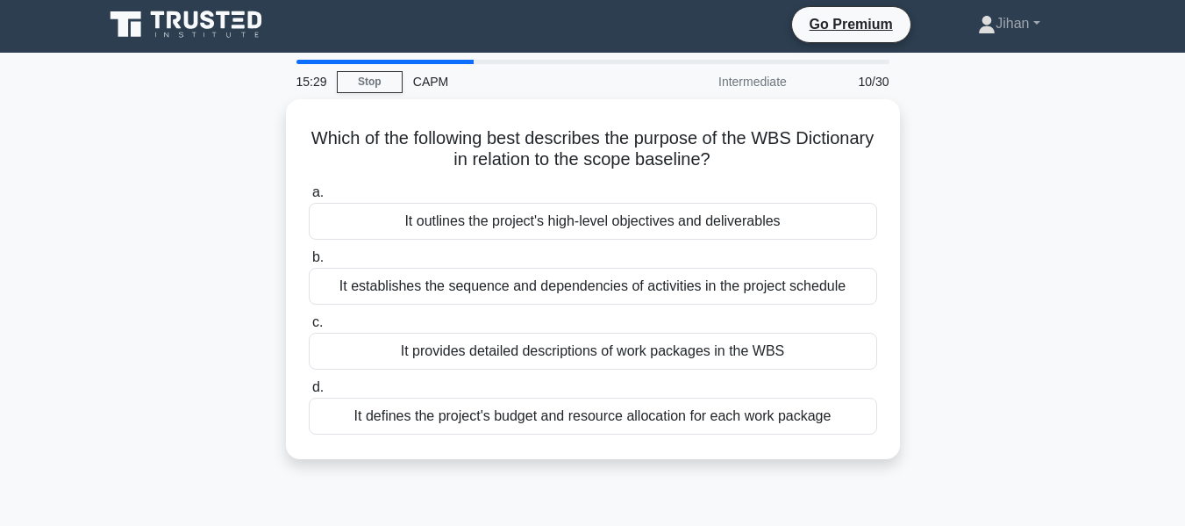
scroll to position [0, 0]
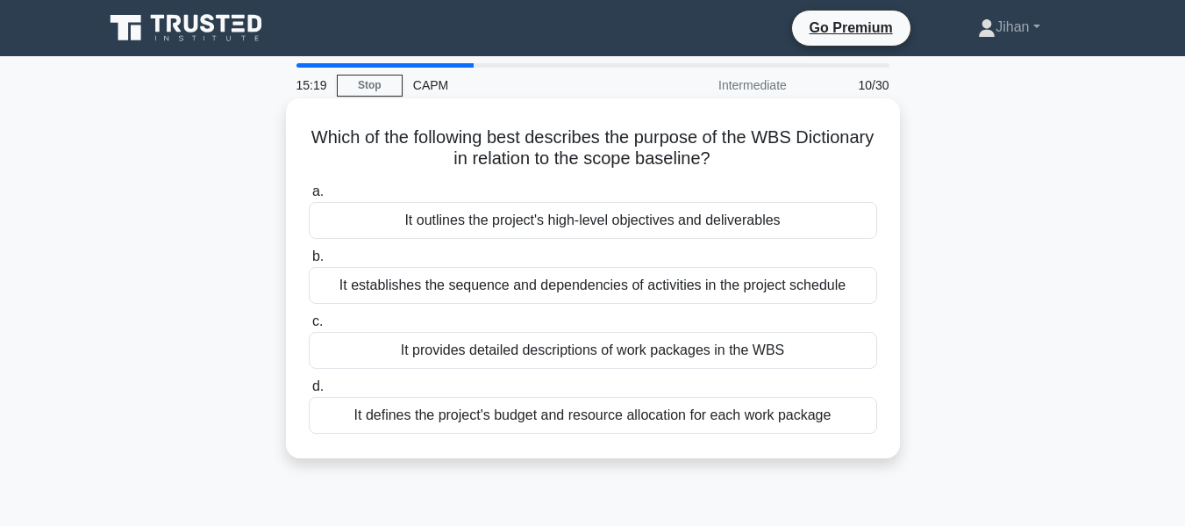
drag, startPoint x: 784, startPoint y: 154, endPoint x: 341, endPoint y: 137, distance: 443.4
click at [341, 137] on h5 "Which of the following best describes the purpose of the WBS Dictionary in rela…" at bounding box center [593, 148] width 572 height 44
copy h5 "Which of the following best describes the purpose of the WBS Dictionary in rela…"
click at [800, 216] on div "It outlines the project's high-level objectives and deliverables" at bounding box center [593, 220] width 569 height 37
click at [309, 197] on input "a. It outlines the project's high-level objectives and deliverables" at bounding box center [309, 191] width 0 height 11
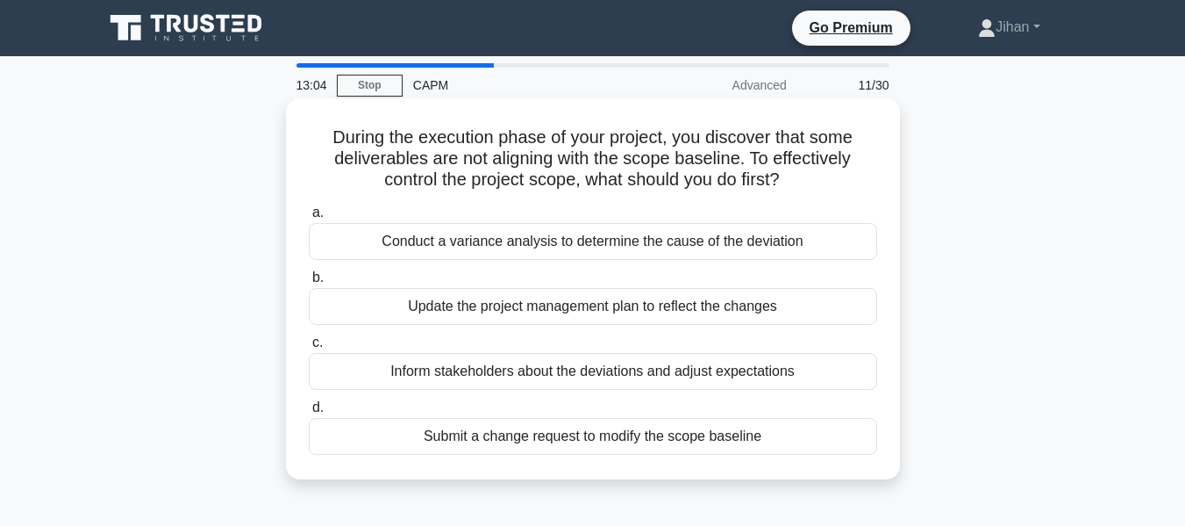
click at [810, 229] on div "Conduct a variance analysis to determine the cause of the deviation" at bounding box center [593, 241] width 569 height 37
click at [309, 218] on input "a. Conduct a variance analysis to determine the cause of the deviation" at bounding box center [309, 212] width 0 height 11
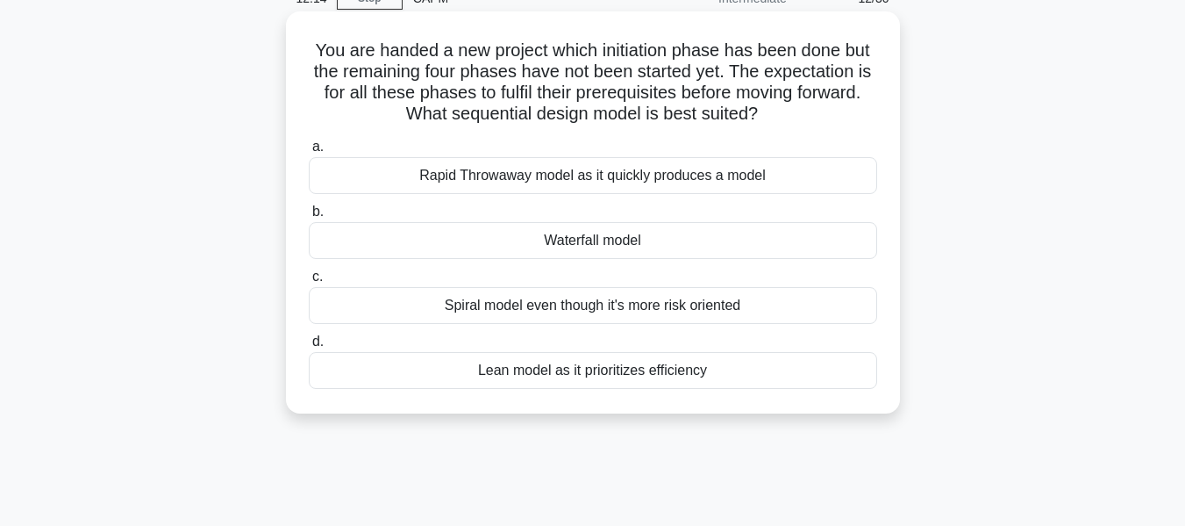
scroll to position [88, 0]
click at [683, 372] on div "Lean model as it prioritizes efficiency" at bounding box center [593, 369] width 569 height 37
click at [309, 347] on input "d. Lean model as it prioritizes efficiency" at bounding box center [309, 340] width 0 height 11
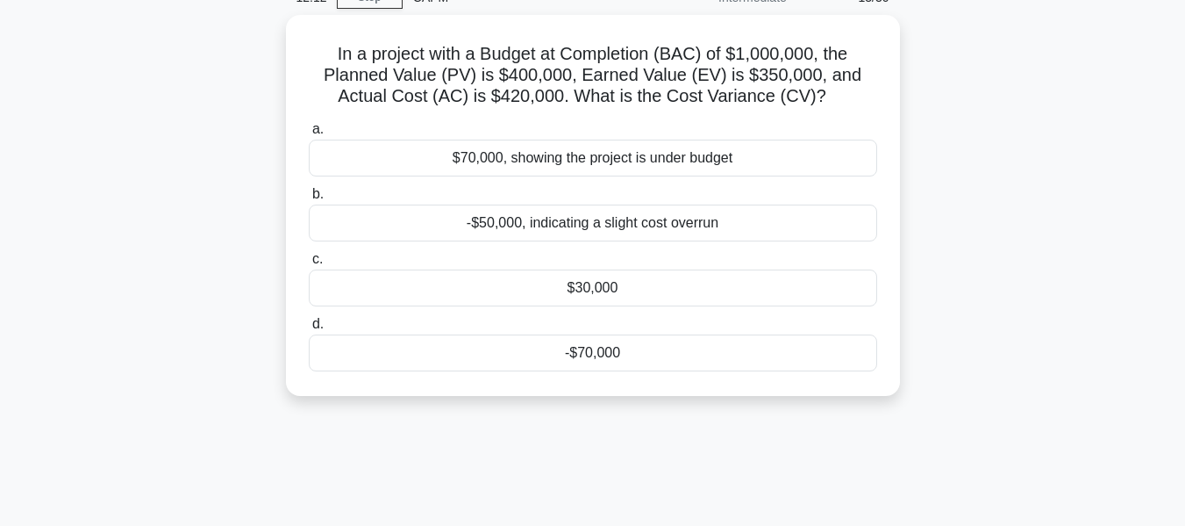
scroll to position [0, 0]
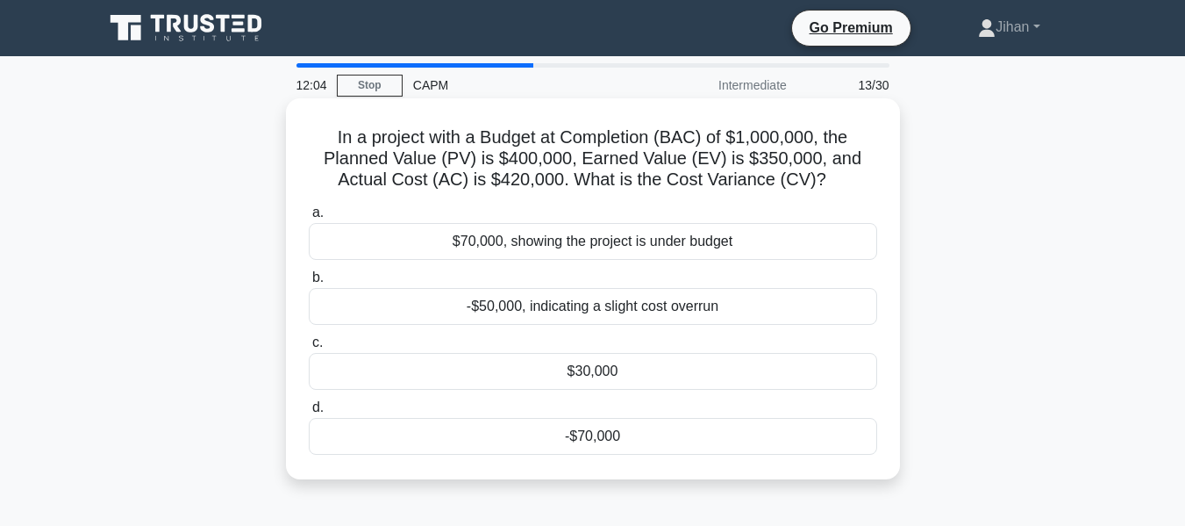
drag, startPoint x: 835, startPoint y: 187, endPoint x: 297, endPoint y: 141, distance: 539.7
click at [297, 141] on div "In a project with a Budget at Completion (BAC) of $1,000,000, the Planned Value…" at bounding box center [593, 288] width 600 height 367
copy h5 "In a project with a Budget at Completion (BAC) of $1,000,000, the Planned Value…"
click at [650, 438] on div "-$70,000" at bounding box center [593, 436] width 569 height 37
click at [309, 413] on input "d. -$70,000" at bounding box center [309, 407] width 0 height 11
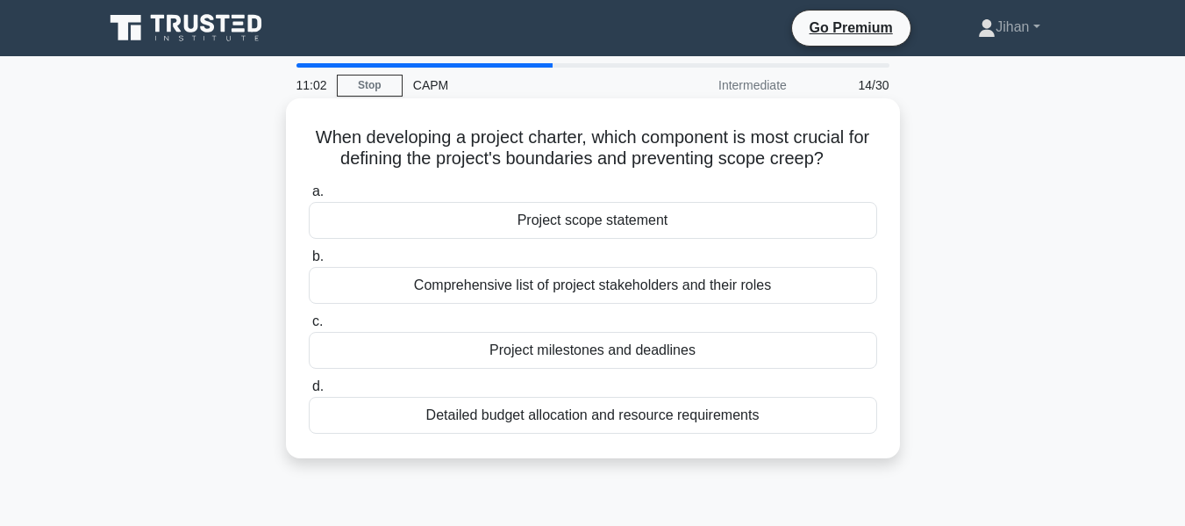
click at [783, 222] on div "Project scope statement" at bounding box center [593, 220] width 569 height 37
click at [309, 197] on input "a. Project scope statement" at bounding box center [309, 191] width 0 height 11
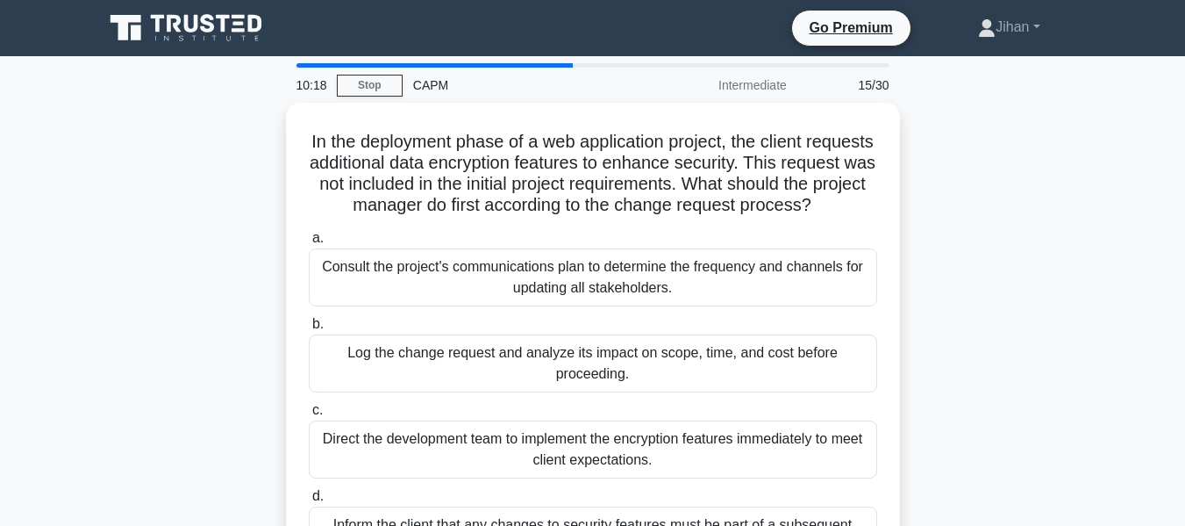
scroll to position [88, 0]
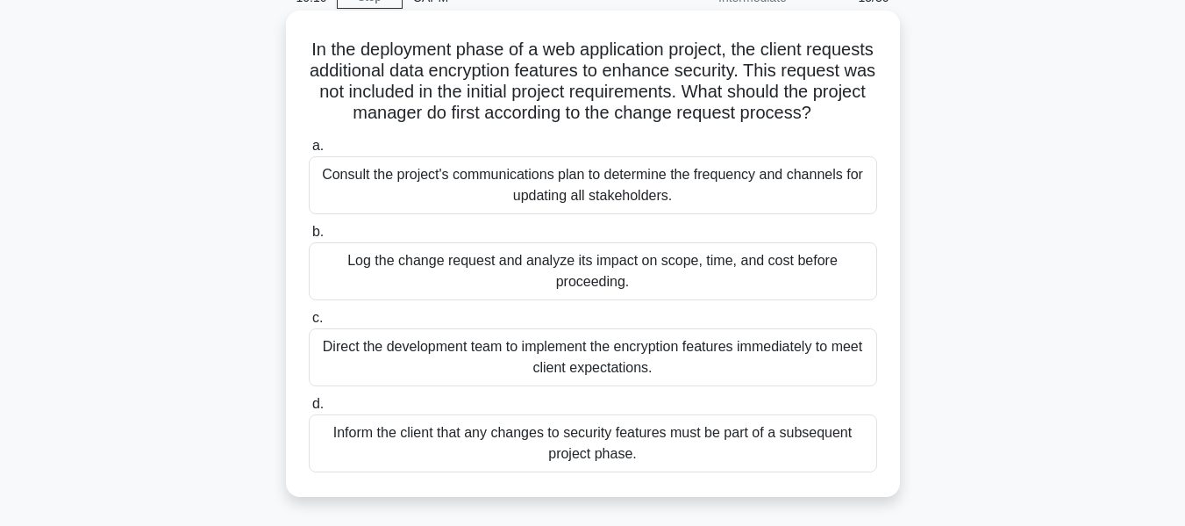
click at [798, 286] on div "Log the change request and analyze its impact on scope, time, and cost before p…" at bounding box center [593, 271] width 569 height 58
click at [309, 238] on input "b. Log the change request and analyze its impact on scope, time, and cost befor…" at bounding box center [309, 231] width 0 height 11
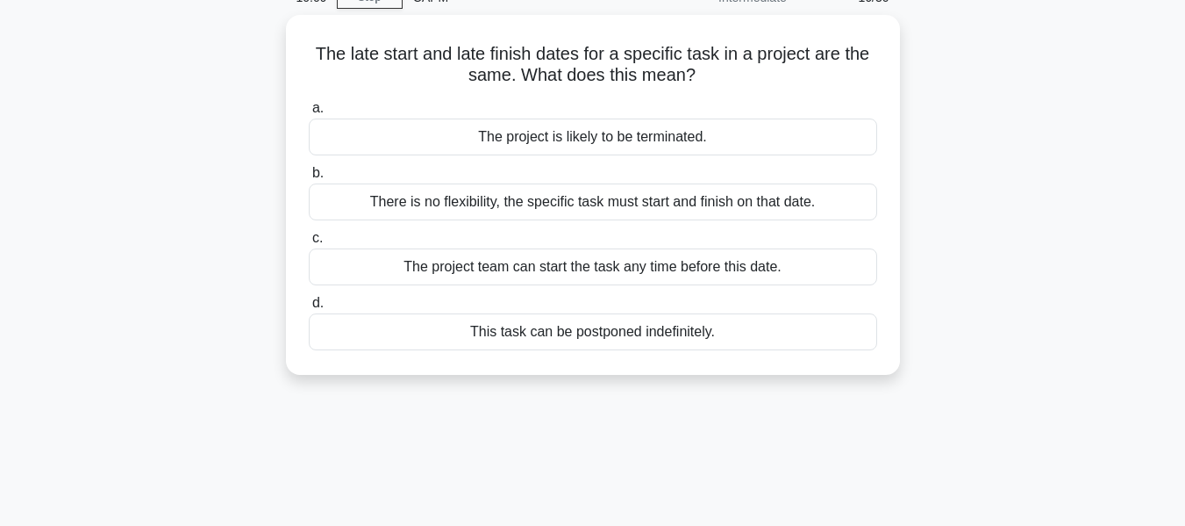
scroll to position [0, 0]
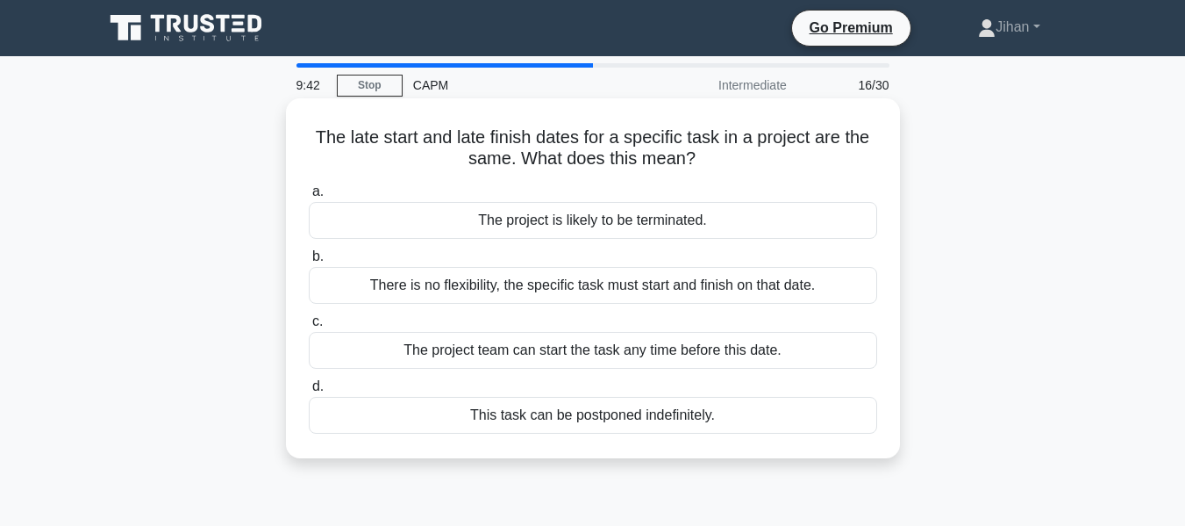
click at [708, 224] on div "The project is likely to be terminated." at bounding box center [593, 220] width 569 height 37
click at [309, 197] on input "a. The project is likely to be terminated." at bounding box center [309, 191] width 0 height 11
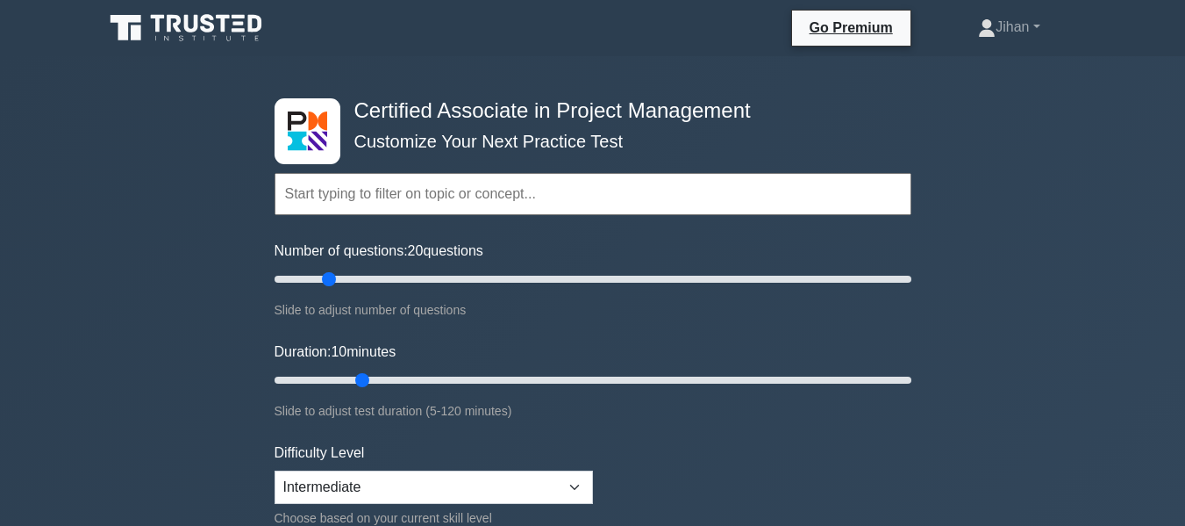
drag, startPoint x: 359, startPoint y: 276, endPoint x: 333, endPoint y: 287, distance: 27.5
click at [333, 287] on input "Number of questions: 20 questions" at bounding box center [593, 278] width 637 height 21
drag, startPoint x: 330, startPoint y: 274, endPoint x: 318, endPoint y: 275, distance: 12.4
type input "15"
click at [318, 275] on input "Number of questions: 15 questions" at bounding box center [593, 278] width 637 height 21
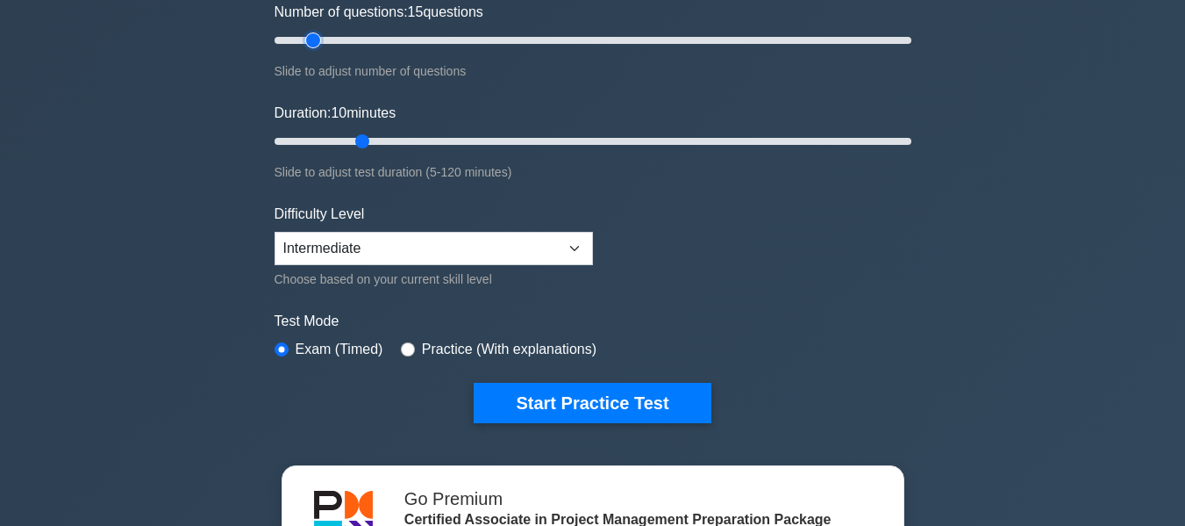
scroll to position [263, 0]
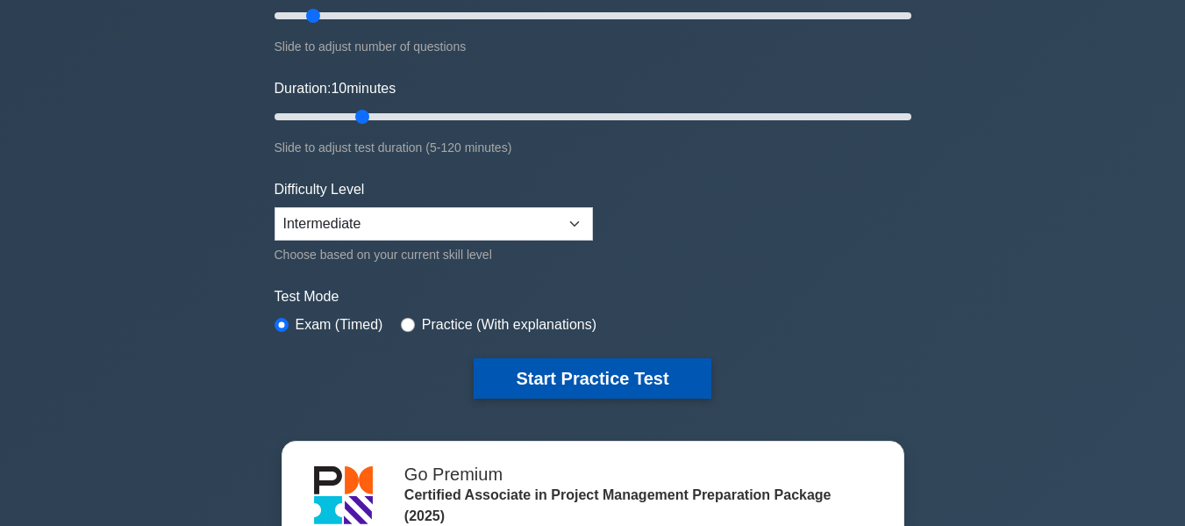
click at [549, 368] on button "Start Practice Test" at bounding box center [592, 378] width 237 height 40
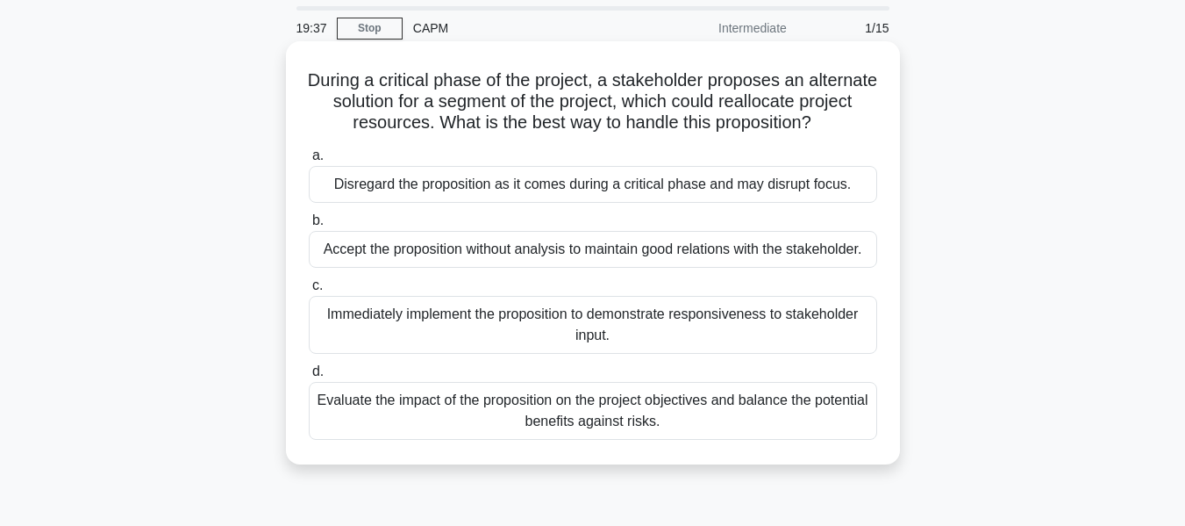
scroll to position [88, 0]
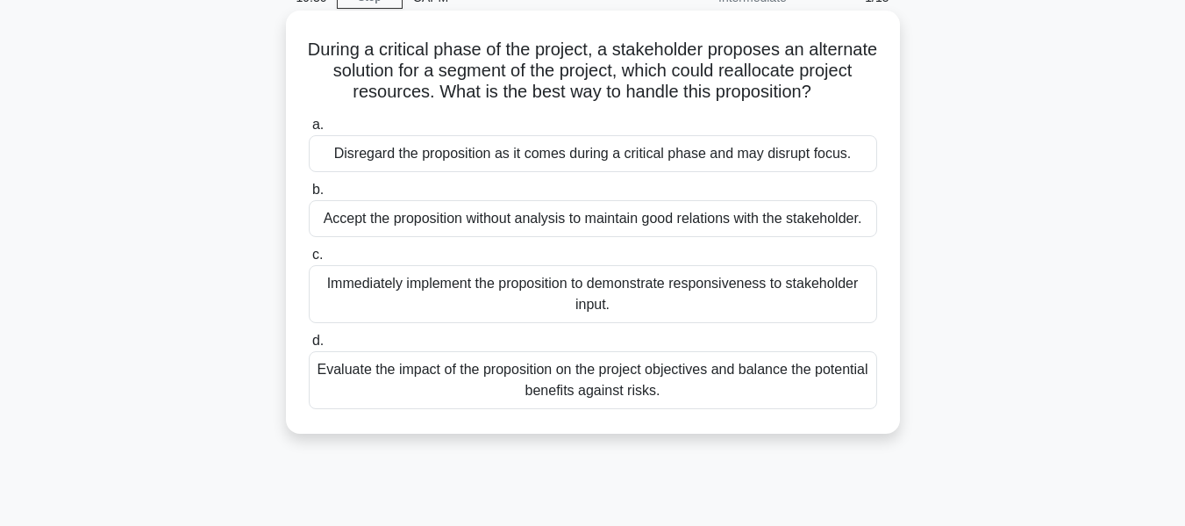
click at [771, 388] on div "Evaluate the impact of the proposition on the project objectives and balance th…" at bounding box center [593, 380] width 569 height 58
click at [309, 347] on input "d. Evaluate the impact of the proposition on the project objectives and balance…" at bounding box center [309, 340] width 0 height 11
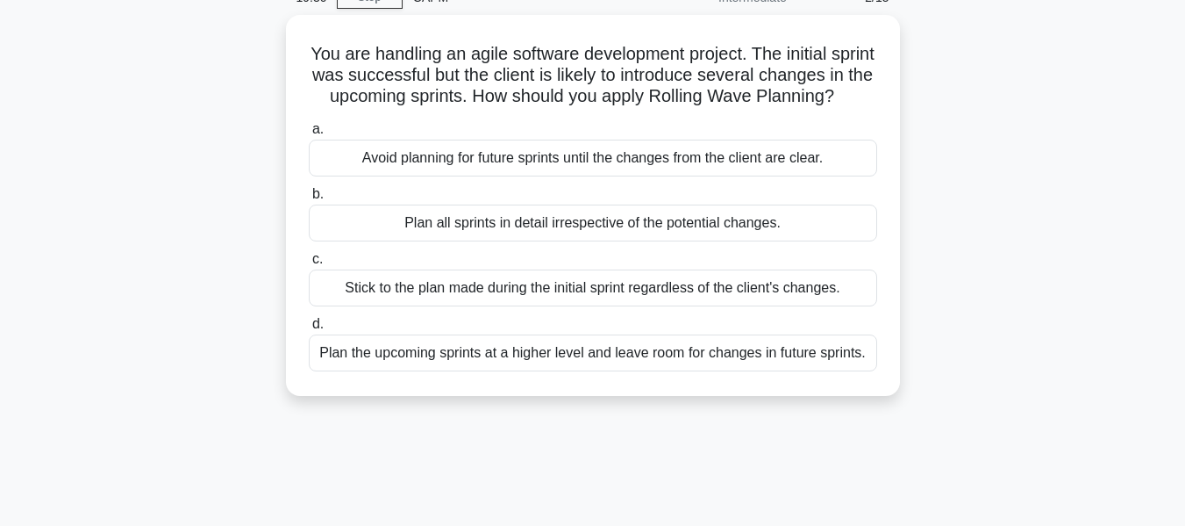
scroll to position [0, 0]
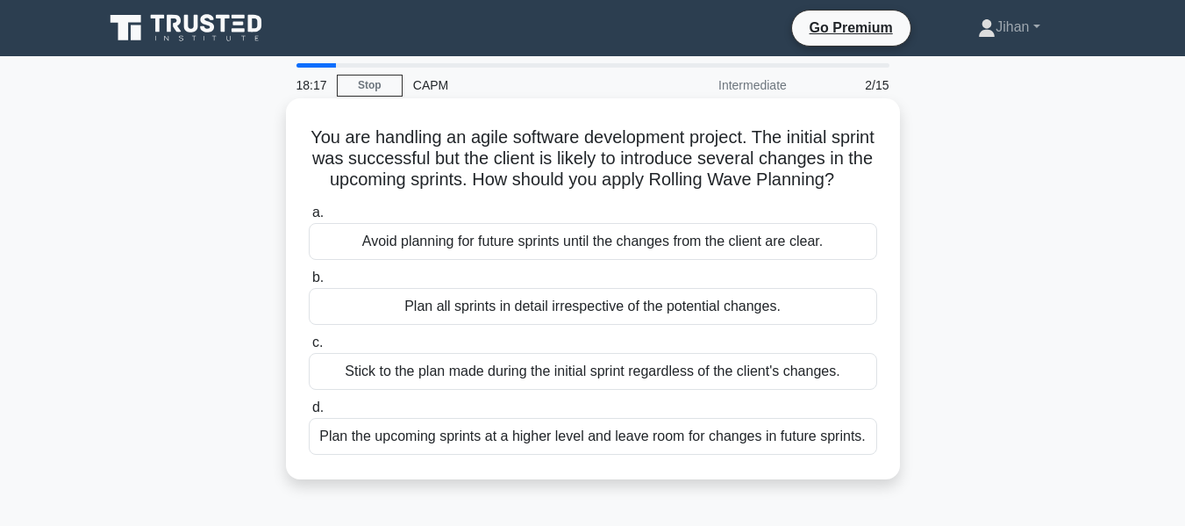
click at [537, 454] on div "Plan the upcoming sprints at a higher level and leave room for changes in futur…" at bounding box center [593, 436] width 569 height 37
click at [309, 413] on input "d. Plan the upcoming sprints at a higher level and leave room for changes in fu…" at bounding box center [309, 407] width 0 height 11
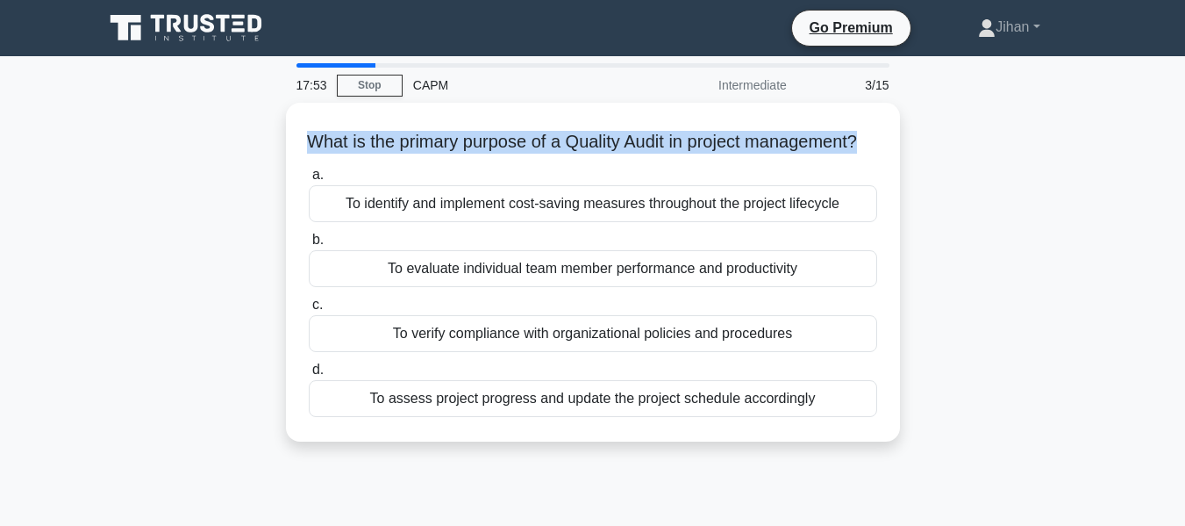
drag, startPoint x: 882, startPoint y: 133, endPoint x: 228, endPoint y: 136, distance: 653.6
click at [228, 136] on div "What is the primary purpose of a Quality Audit in project management? .spinner_…" at bounding box center [593, 283] width 1000 height 360
copy h5 "What is the primary purpose of a Quality Audit in project management?"
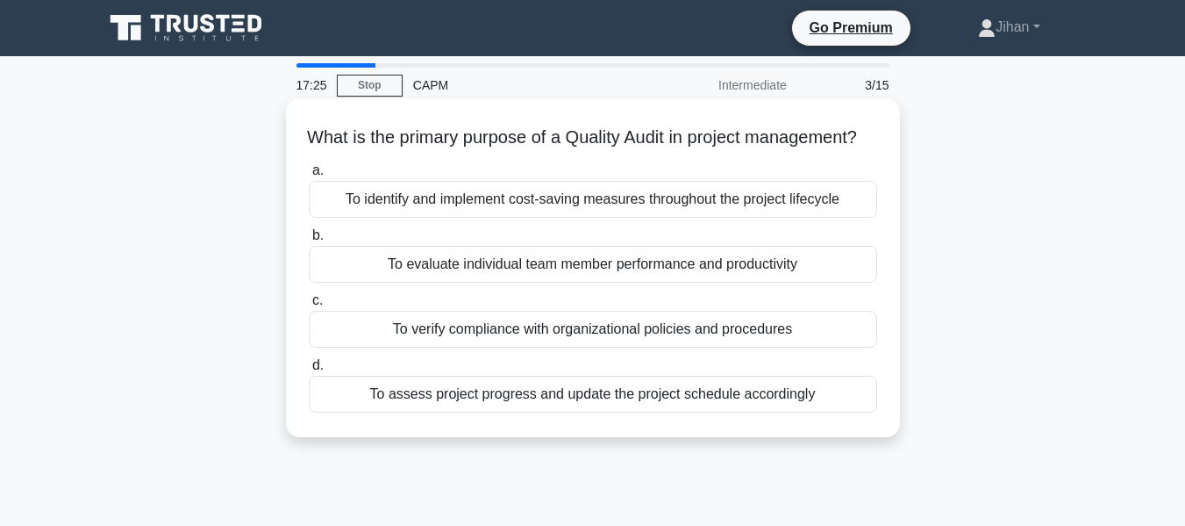
click at [703, 347] on div "To verify compliance with organizational policies and procedures" at bounding box center [593, 329] width 569 height 37
click at [309, 306] on input "c. To verify compliance with organizational policies and procedures" at bounding box center [309, 300] width 0 height 11
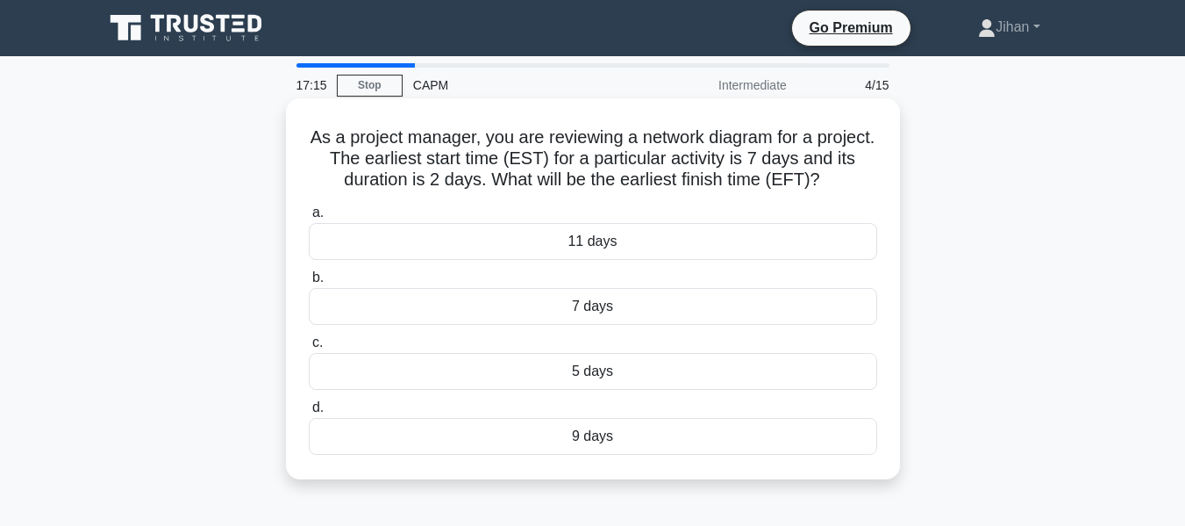
drag, startPoint x: 879, startPoint y: 194, endPoint x: 311, endPoint y: 134, distance: 571.6
click at [311, 134] on div "As a project manager, you are reviewing a network diagram for a project. The ea…" at bounding box center [593, 288] width 600 height 367
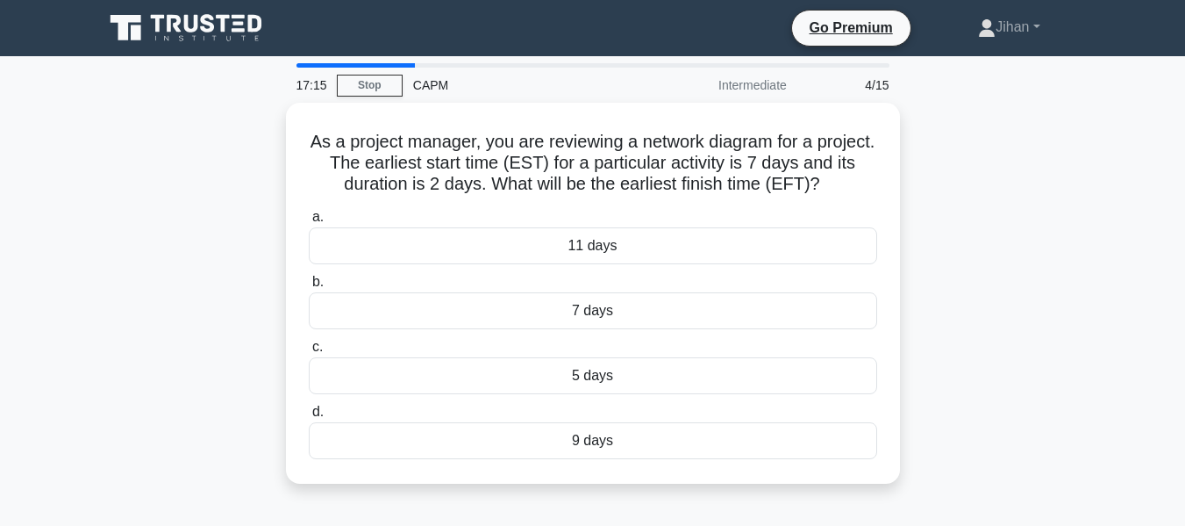
copy h5 "As a project manager, you are reviewing a network diagram for a project. The ea…"
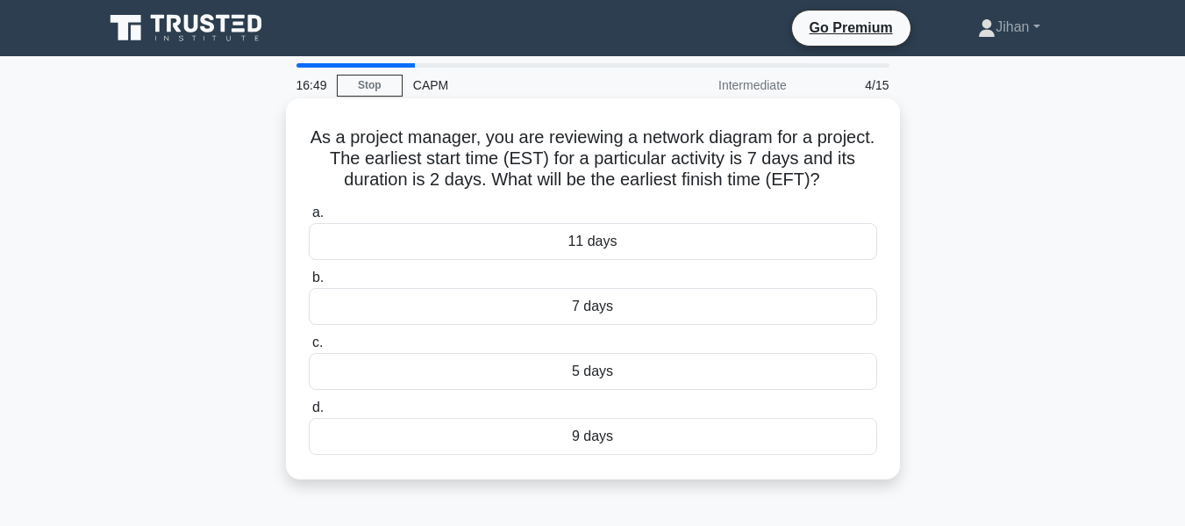
click at [655, 436] on div "9 days" at bounding box center [593, 436] width 569 height 37
click at [309, 413] on input "d. 9 days" at bounding box center [309, 407] width 0 height 11
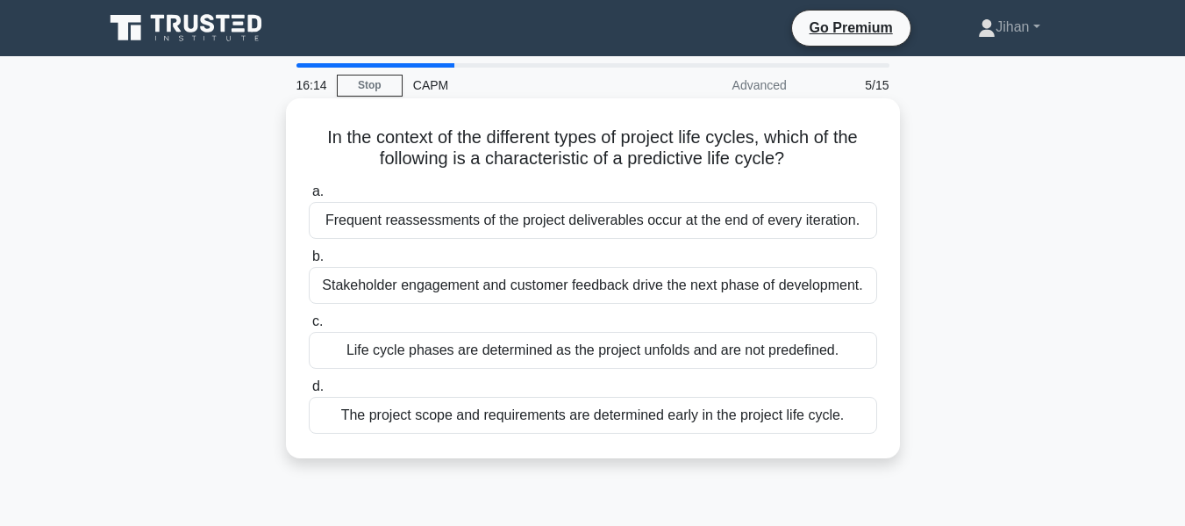
click at [654, 416] on div "The project scope and requirements are determined early in the project life cyc…" at bounding box center [593, 415] width 569 height 37
click at [309, 392] on input "d. The project scope and requirements are determined early in the project life …" at bounding box center [309, 386] width 0 height 11
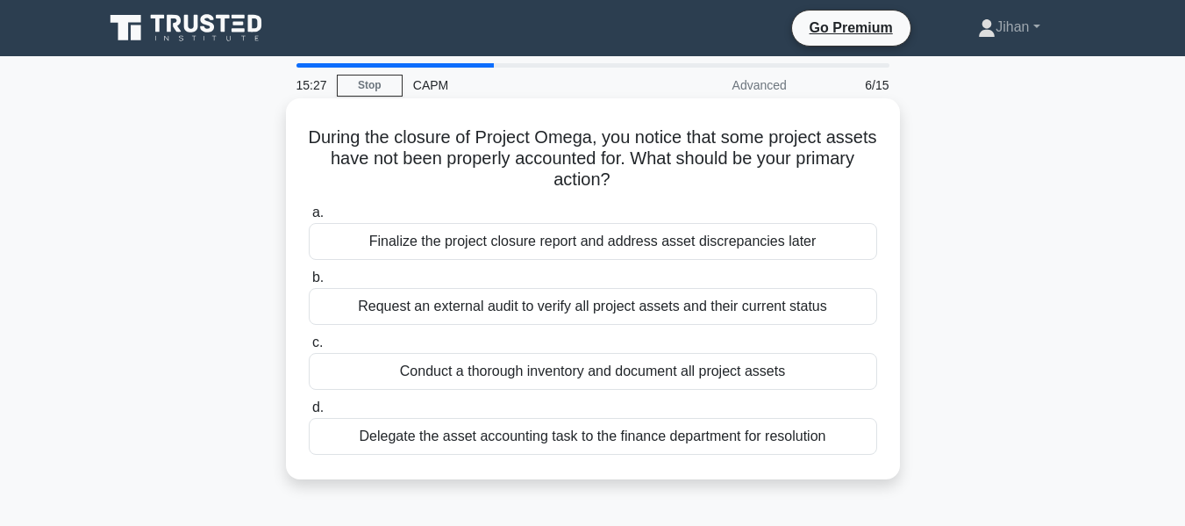
click at [675, 370] on div "Conduct a thorough inventory and document all project assets" at bounding box center [593, 371] width 569 height 37
click at [309, 348] on input "c. Conduct a thorough inventory and document all project assets" at bounding box center [309, 342] width 0 height 11
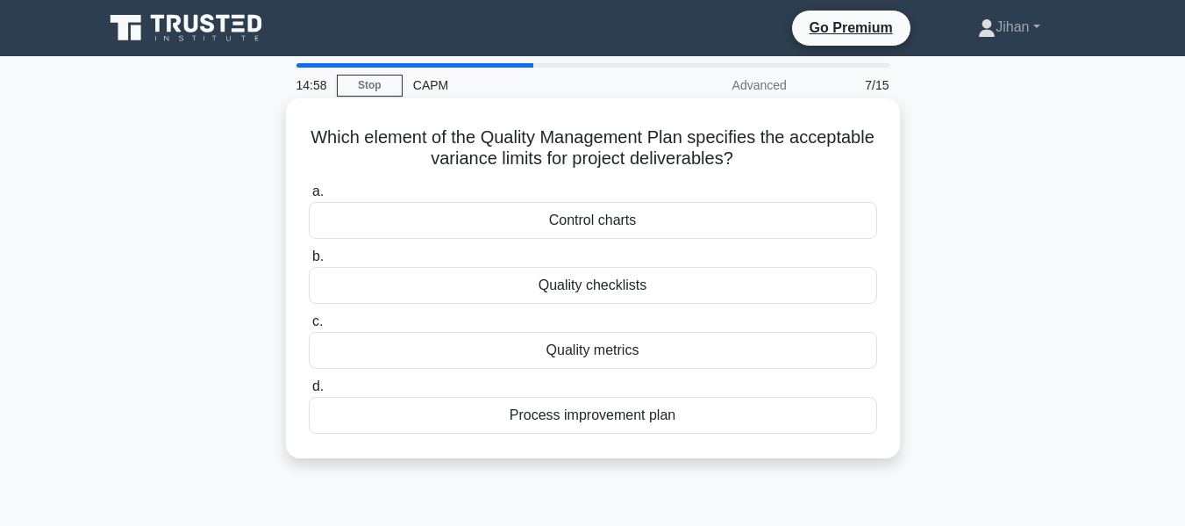
click at [659, 352] on div "Quality metrics" at bounding box center [593, 350] width 569 height 37
click at [309, 327] on input "c. Quality metrics" at bounding box center [309, 321] width 0 height 11
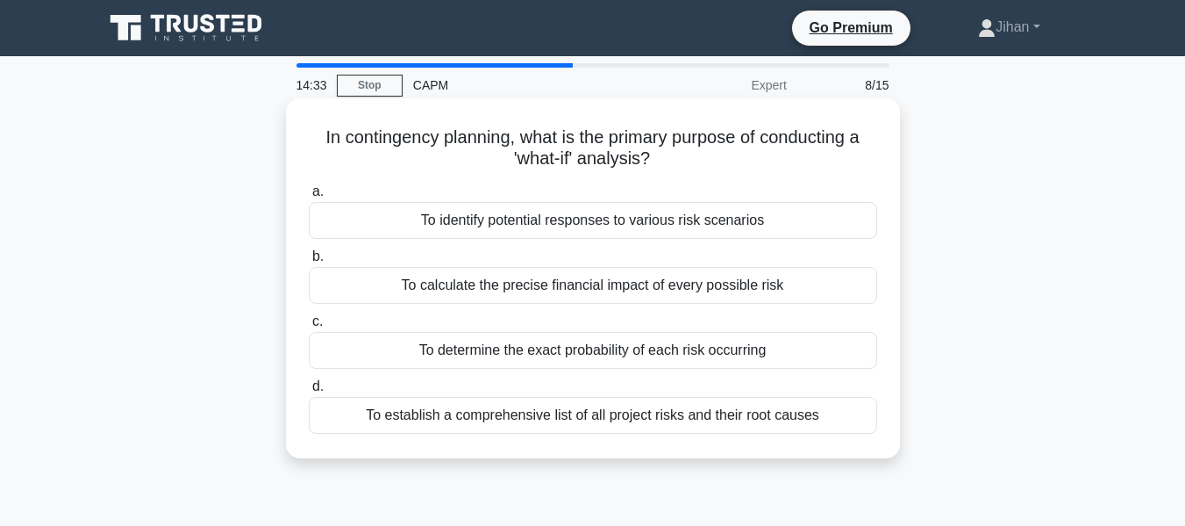
click at [639, 215] on div "To identify potential responses to various risk scenarios" at bounding box center [593, 220] width 569 height 37
click at [309, 197] on input "a. To identify potential responses to various risk scenarios" at bounding box center [309, 191] width 0 height 11
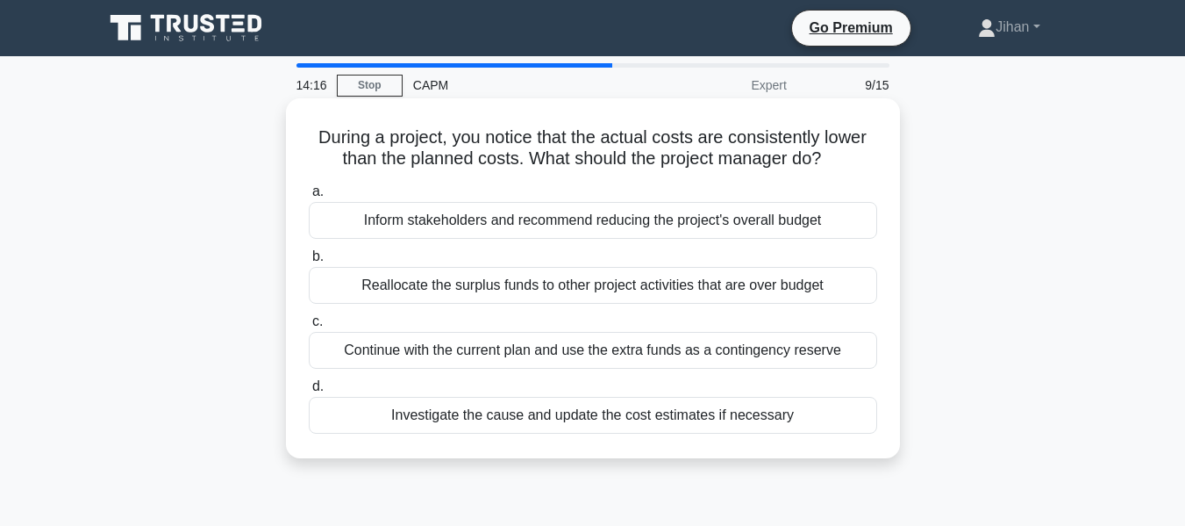
click at [605, 354] on div "Continue with the current plan and use the extra funds as a contingency reserve" at bounding box center [593, 350] width 569 height 37
click at [309, 327] on input "c. Continue with the current plan and use the extra funds as a contingency rese…" at bounding box center [309, 321] width 0 height 11
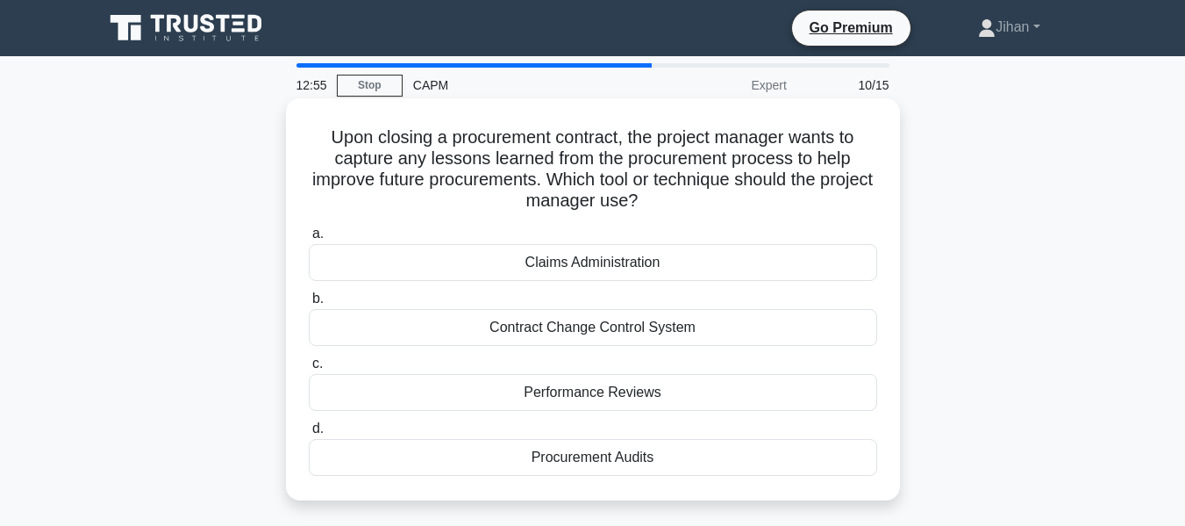
drag, startPoint x: 617, startPoint y: 170, endPoint x: 311, endPoint y: 129, distance: 309.0
click at [311, 129] on h5 "Upon closing a procurement contract, the project manager wants to capture any l…" at bounding box center [593, 169] width 572 height 86
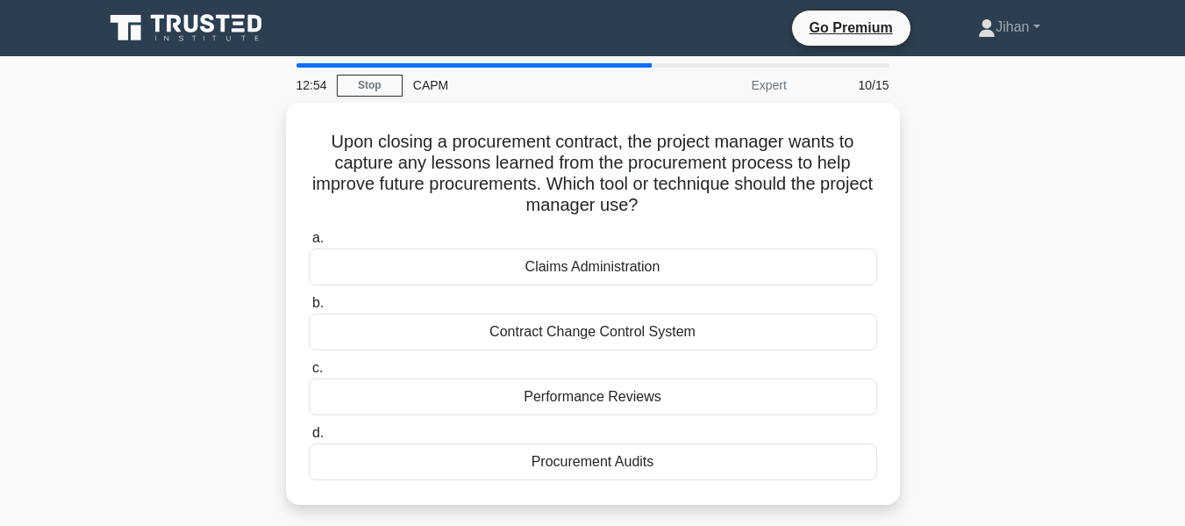
copy h5 "Upon closing a procurement contract, the project manager wants to capture any l…"
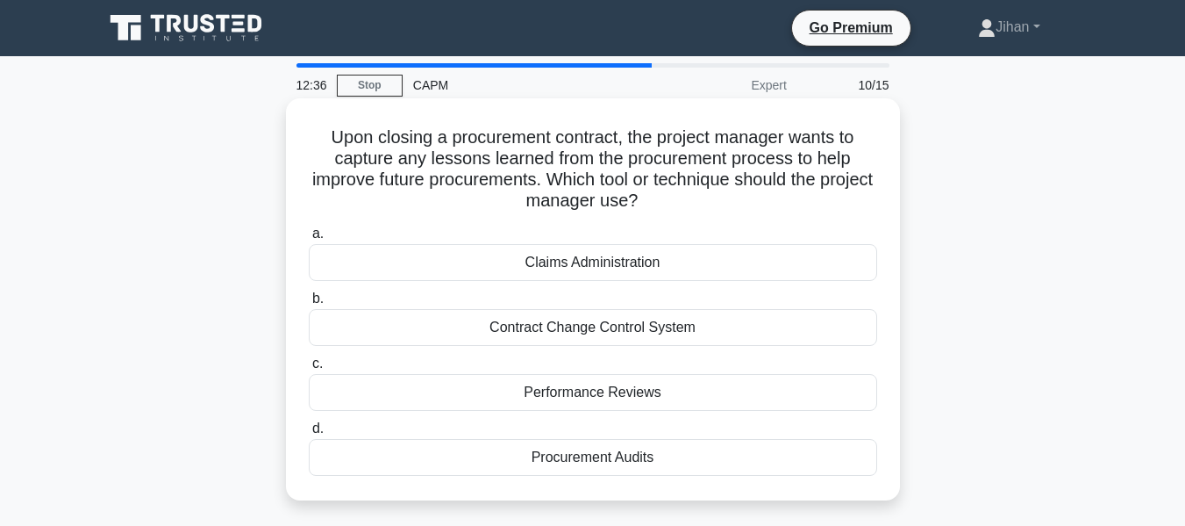
click at [671, 389] on div "Performance Reviews" at bounding box center [593, 392] width 569 height 37
click at [309, 369] on input "c. Performance Reviews" at bounding box center [309, 363] width 0 height 11
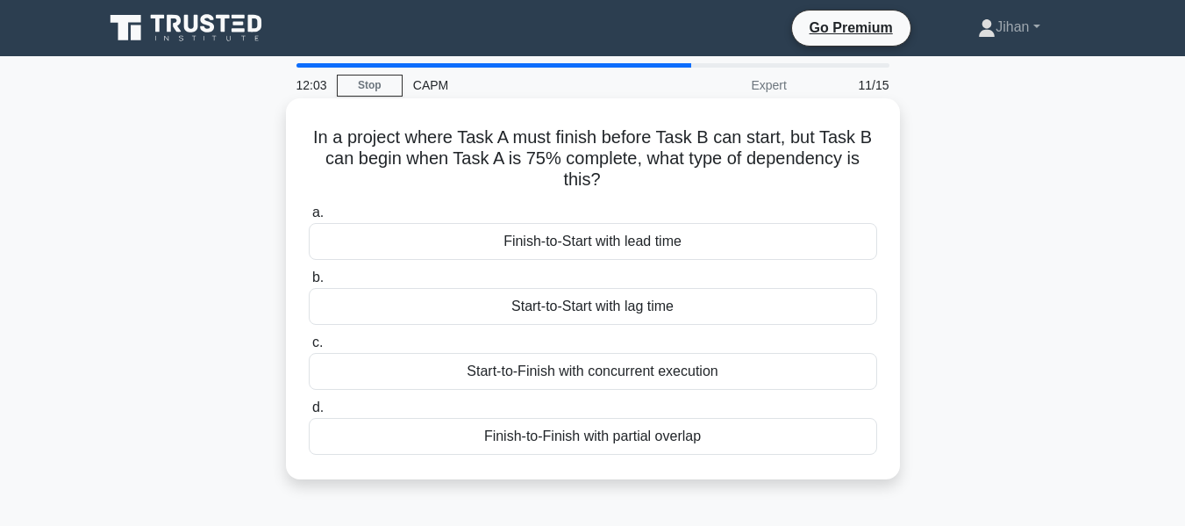
click at [682, 240] on div "Finish-to-Start with lead time" at bounding box center [593, 241] width 569 height 37
click at [309, 218] on input "a. Finish-to-Start with lead time" at bounding box center [309, 212] width 0 height 11
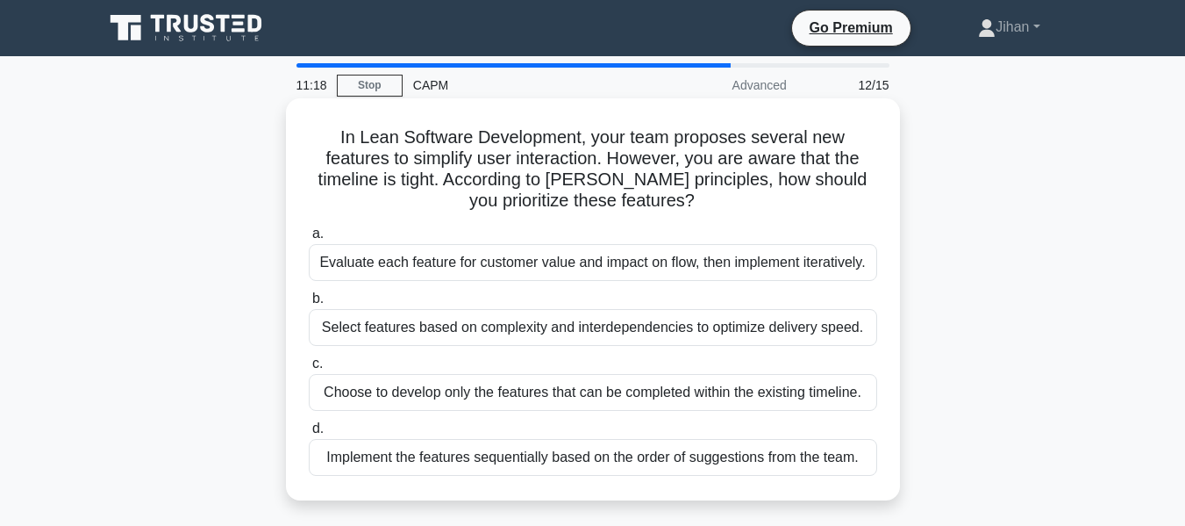
click at [658, 330] on div "Select features based on complexity and interdependencies to optimize delivery …" at bounding box center [593, 327] width 569 height 37
click at [309, 304] on input "b. Select features based on complexity and interdependencies to optimize delive…" at bounding box center [309, 298] width 0 height 11
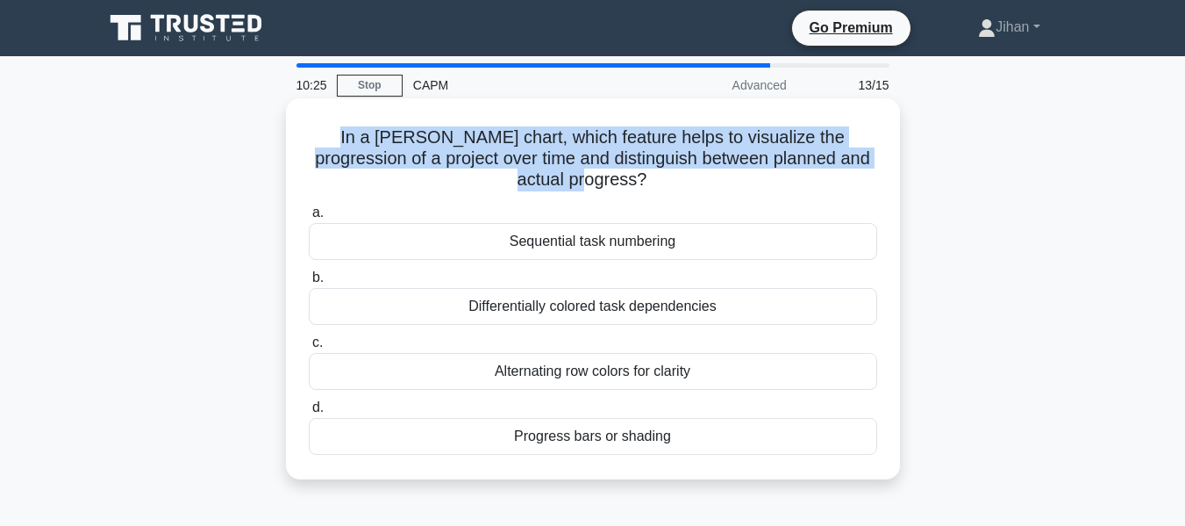
drag, startPoint x: 535, startPoint y: 173, endPoint x: 306, endPoint y: 147, distance: 230.4
click at [306, 147] on div "In a Gantt chart, which feature helps to visualize the progression of a project…" at bounding box center [593, 288] width 600 height 367
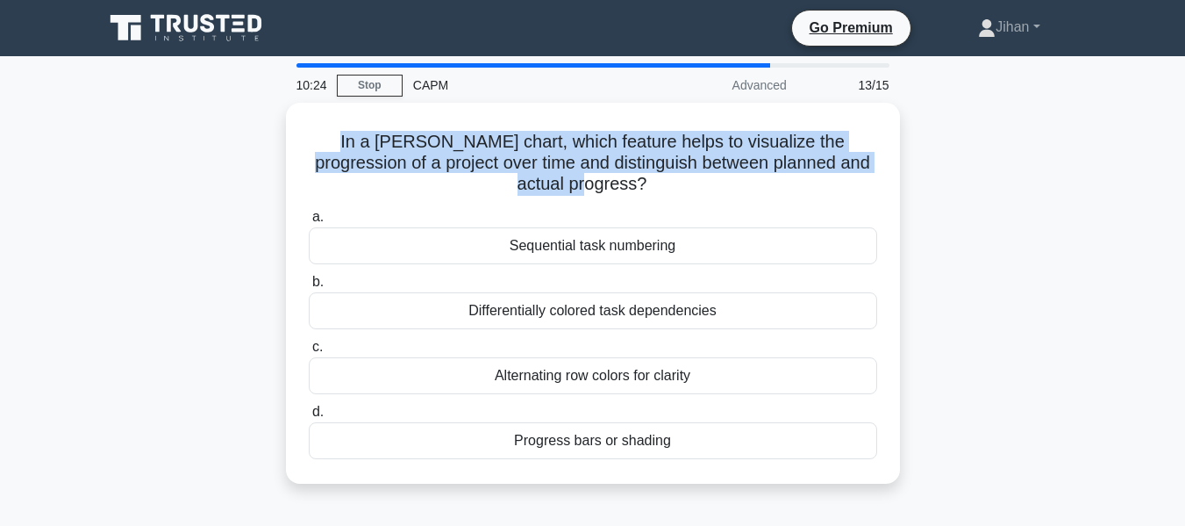
copy h5 "In a Gantt chart, which feature helps to visualize the progression of a project…"
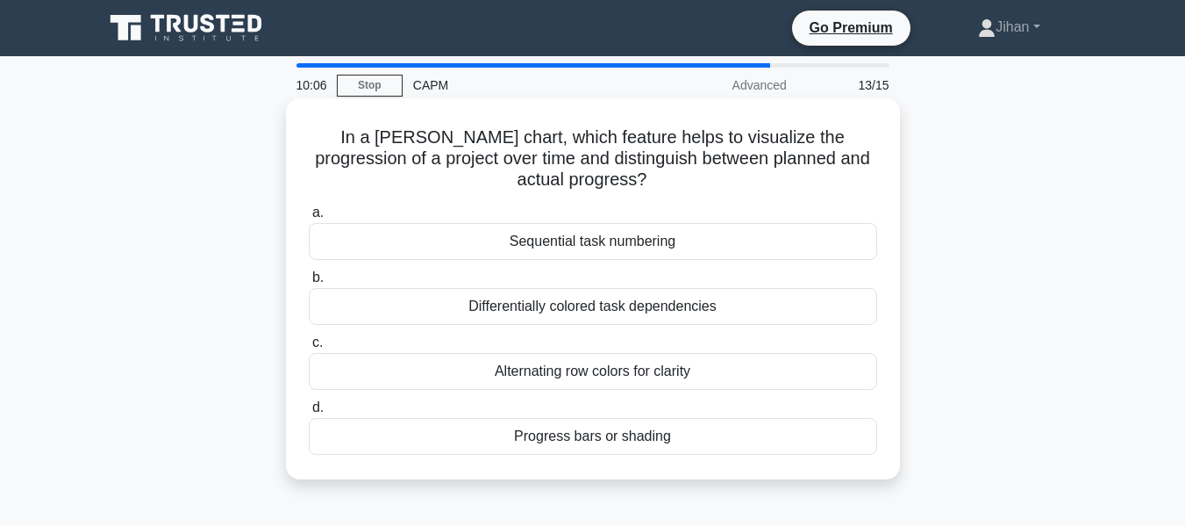
click at [637, 440] on div "Progress bars or shading" at bounding box center [593, 436] width 569 height 37
click at [309, 413] on input "d. Progress bars or shading" at bounding box center [309, 407] width 0 height 11
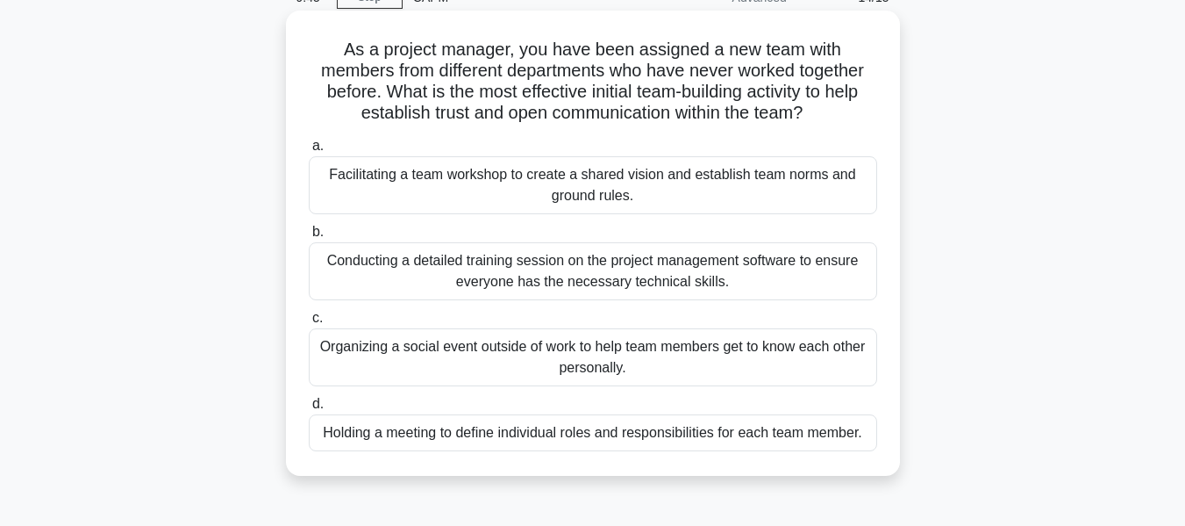
scroll to position [175, 0]
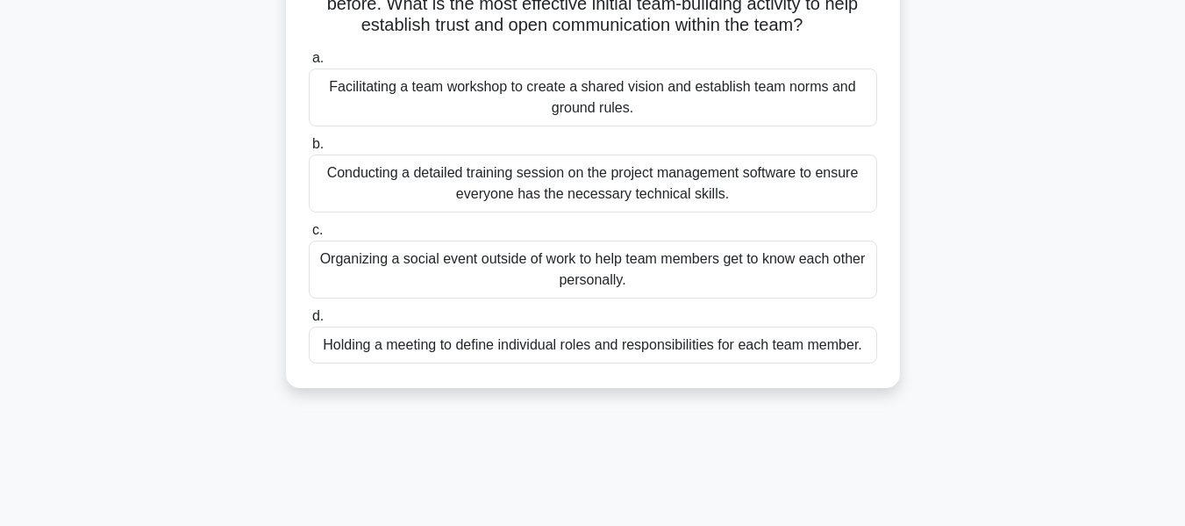
click at [737, 91] on div "Facilitating a team workshop to create a shared vision and establish team norms…" at bounding box center [593, 97] width 569 height 58
click at [309, 64] on input "a. Facilitating a team workshop to create a shared vision and establish team no…" at bounding box center [309, 58] width 0 height 11
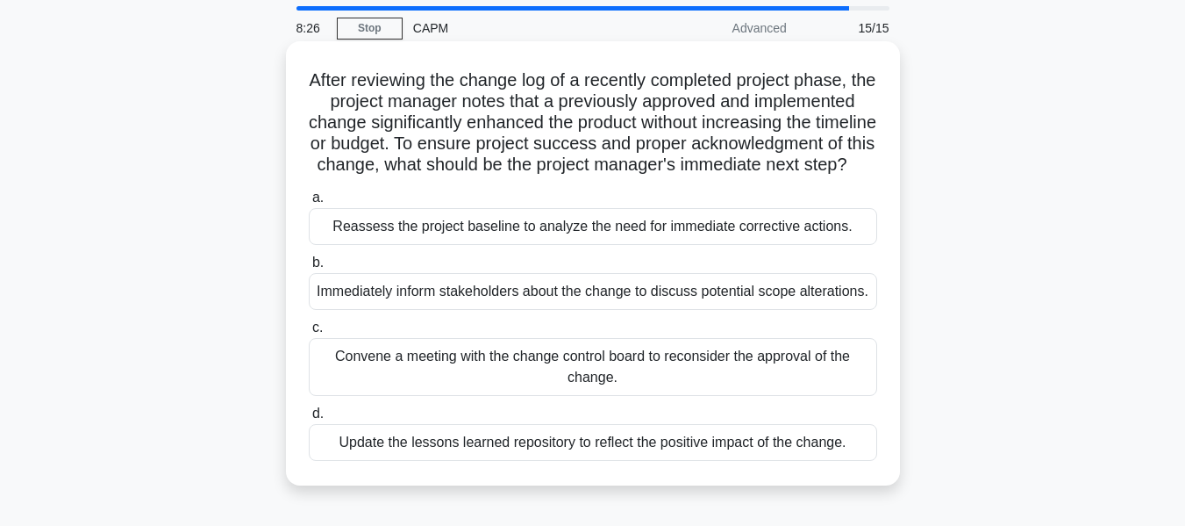
scroll to position [88, 0]
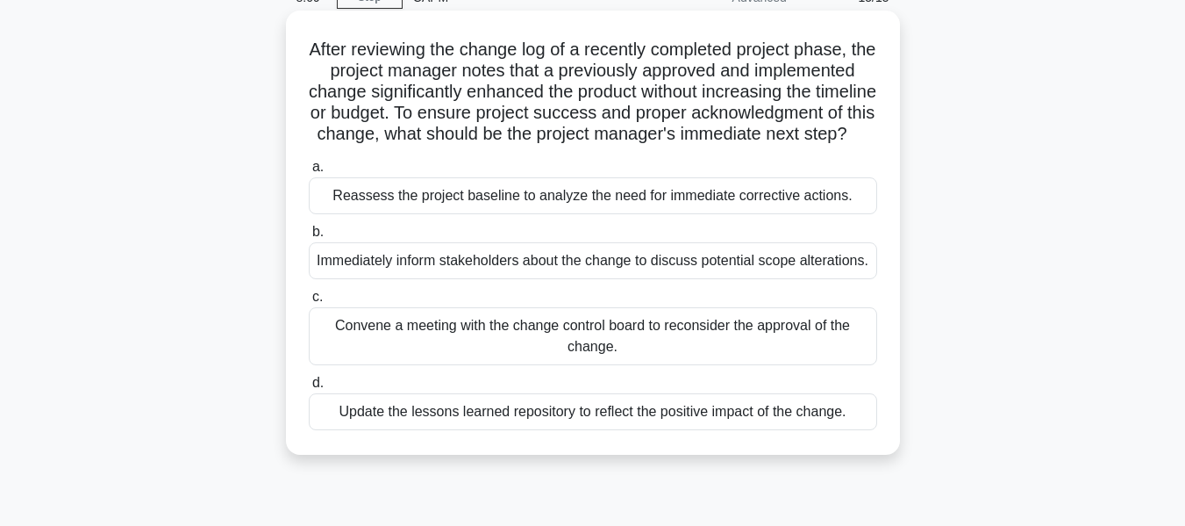
click at [731, 212] on div "Reassess the project baseline to analyze the need for immediate corrective acti…" at bounding box center [593, 195] width 569 height 37
click at [309, 173] on input "a. Reassess the project baseline to analyze the need for immediate corrective a…" at bounding box center [309, 166] width 0 height 11
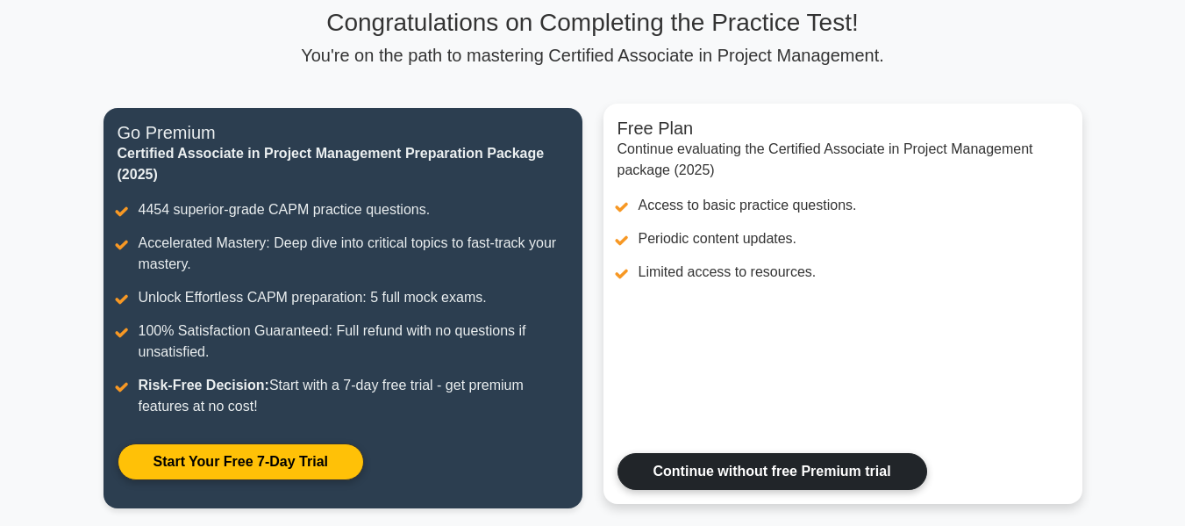
scroll to position [175, 0]
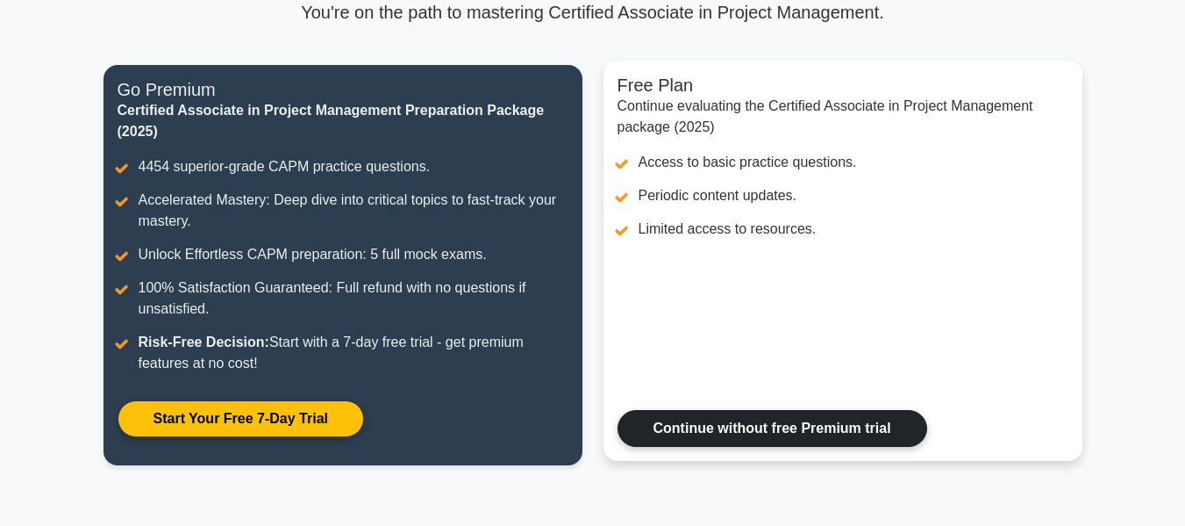
click at [724, 419] on link "Continue without free Premium trial" at bounding box center [773, 428] width 310 height 37
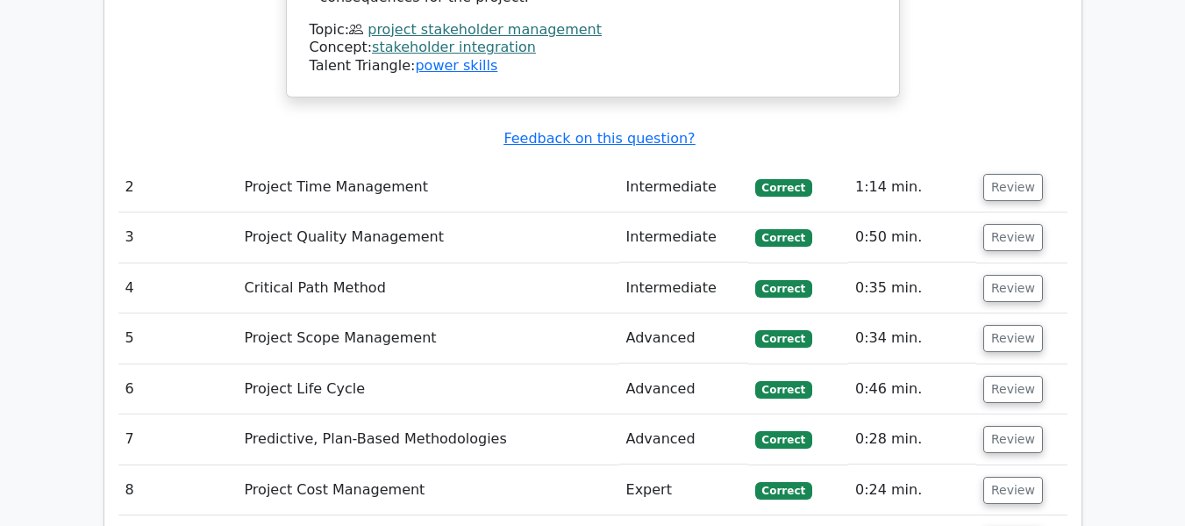
scroll to position [2457, 0]
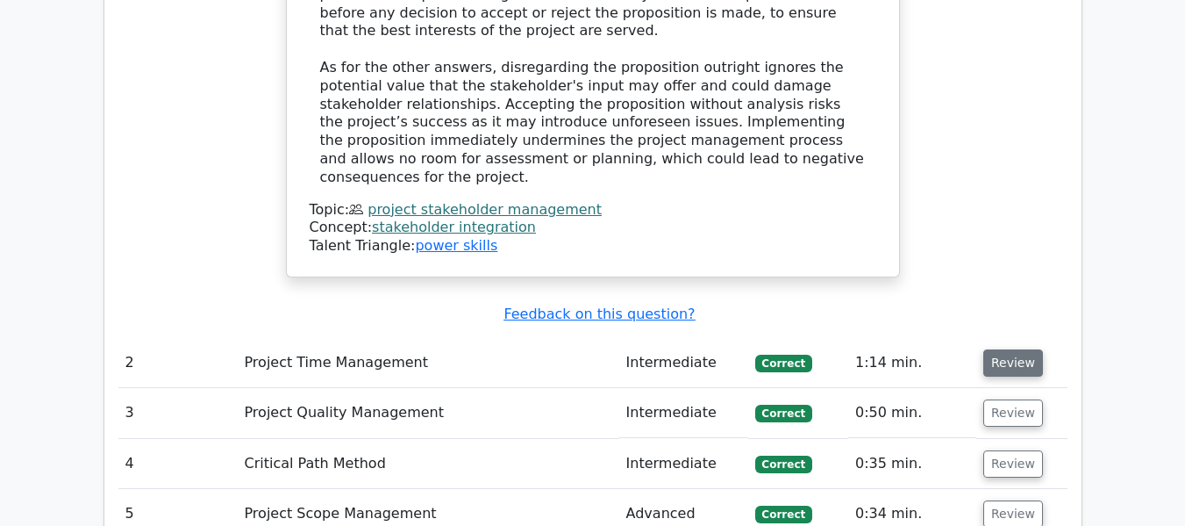
click at [985, 349] on button "Review" at bounding box center [1014, 362] width 60 height 27
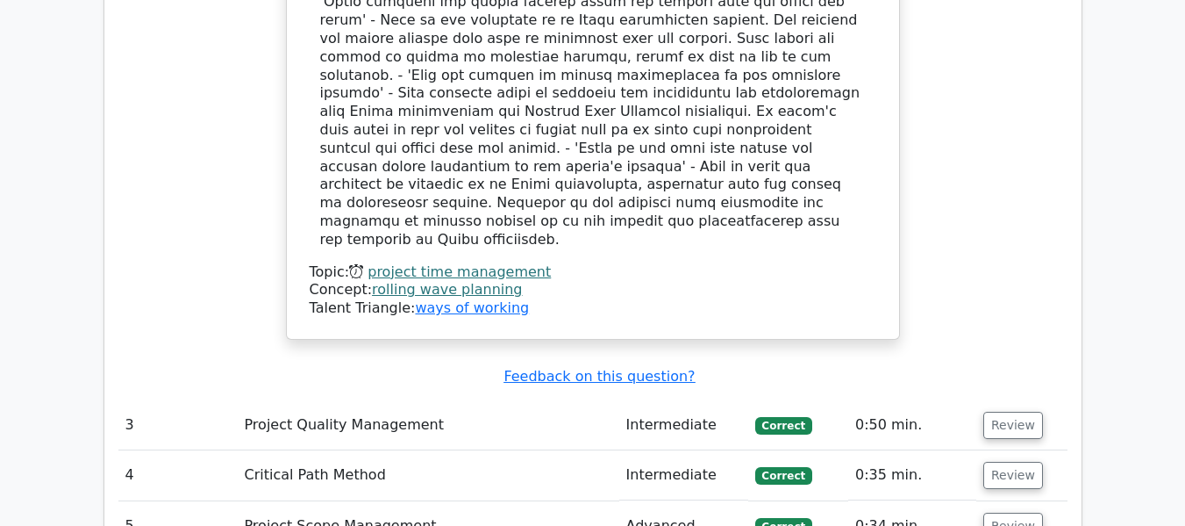
scroll to position [3597, 0]
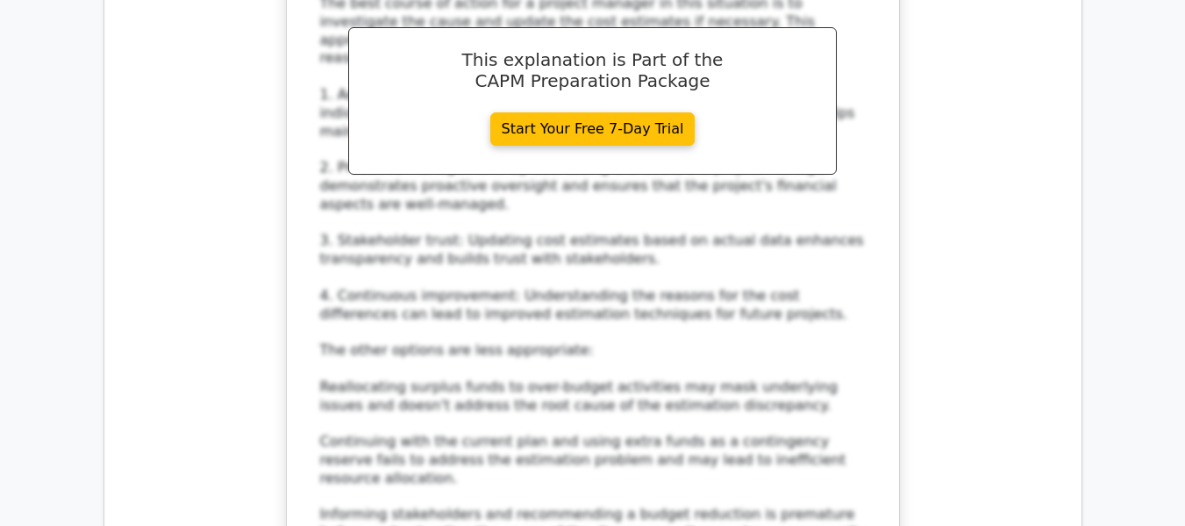
scroll to position [4650, 0]
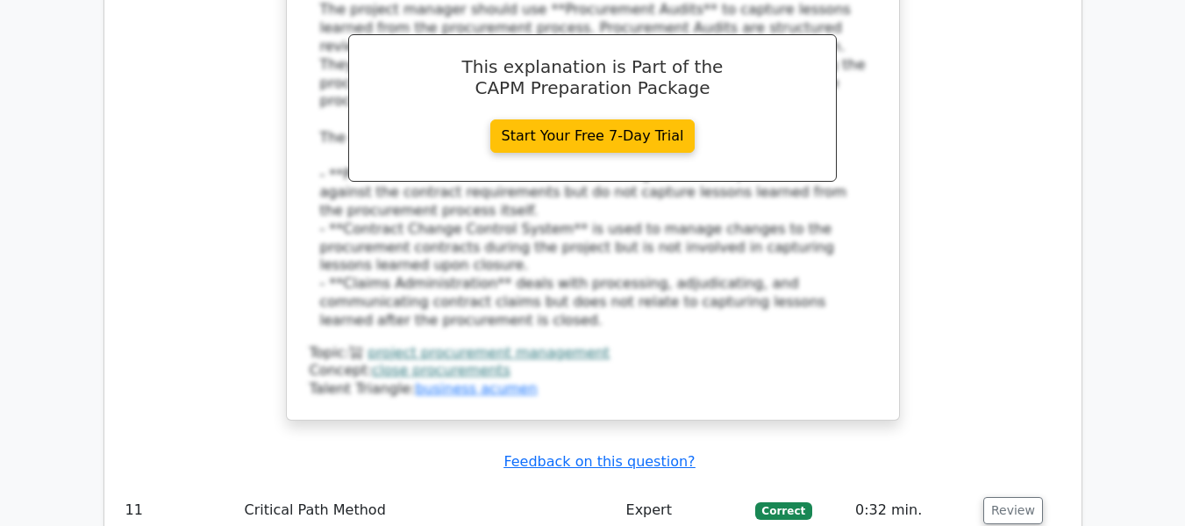
scroll to position [5791, 0]
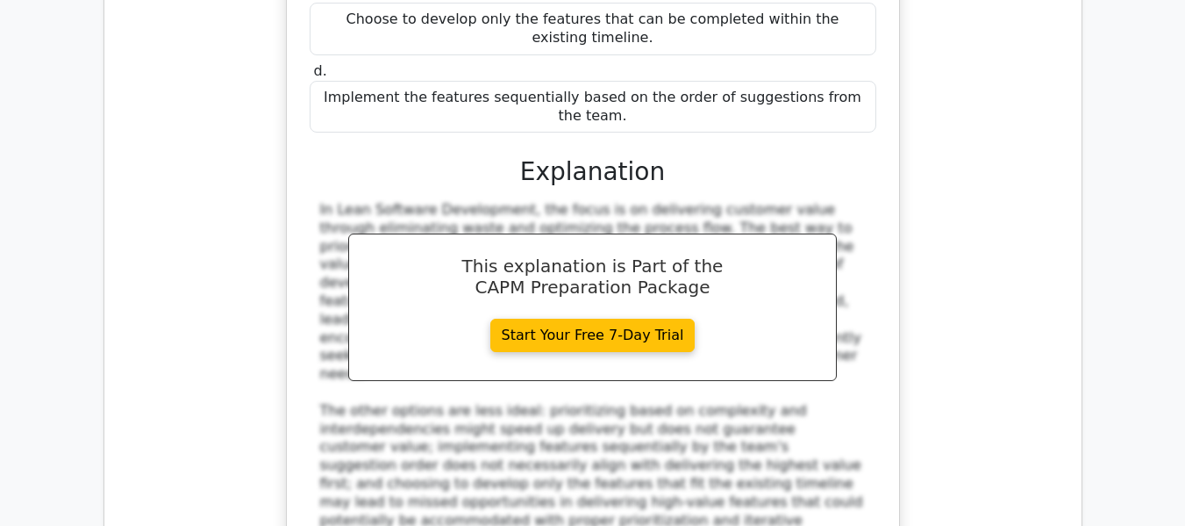
scroll to position [6756, 0]
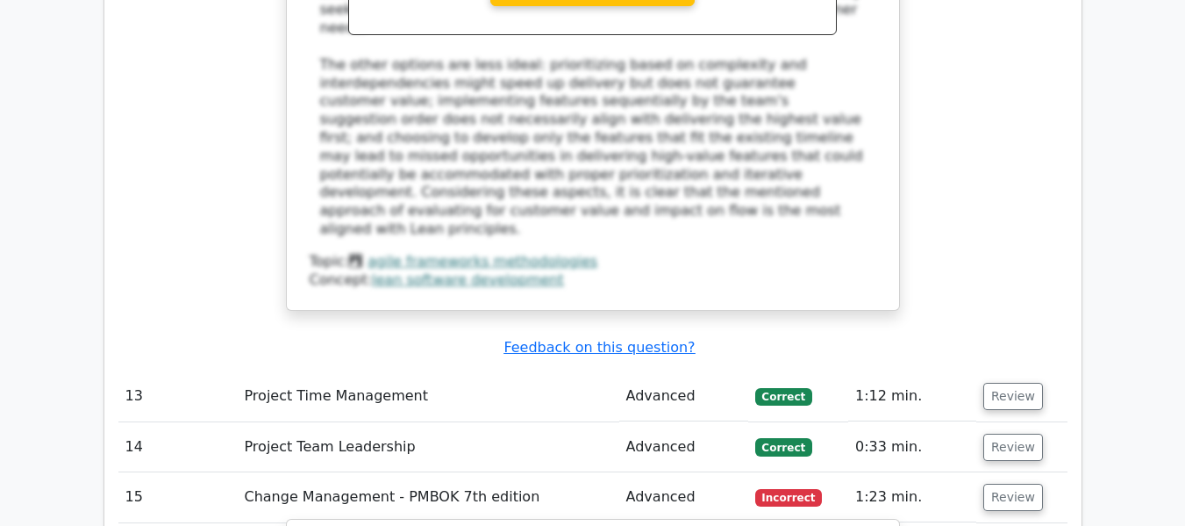
scroll to position [7107, 0]
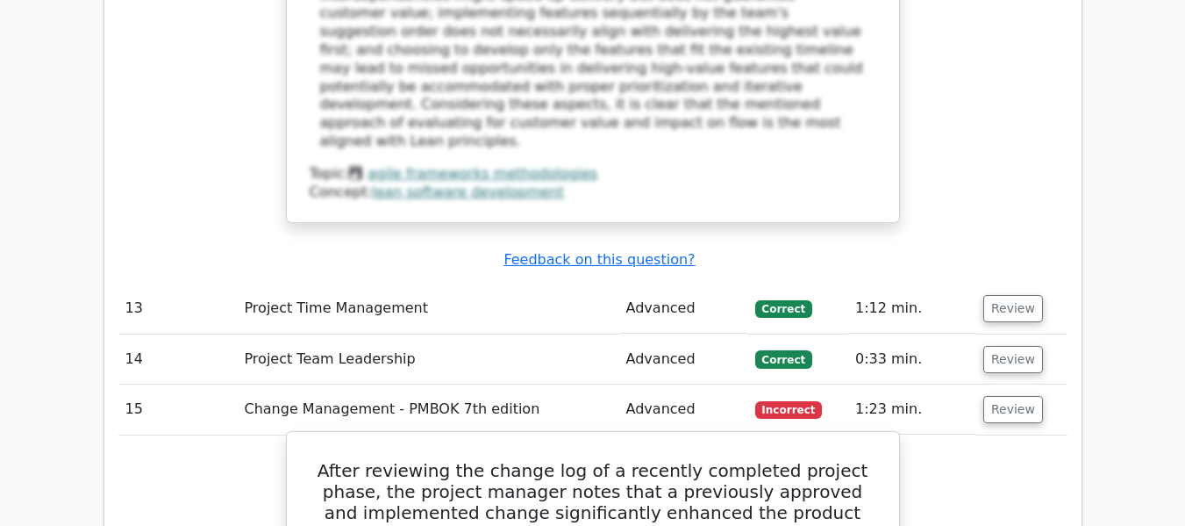
click at [984, 396] on button "Review" at bounding box center [1014, 409] width 60 height 27
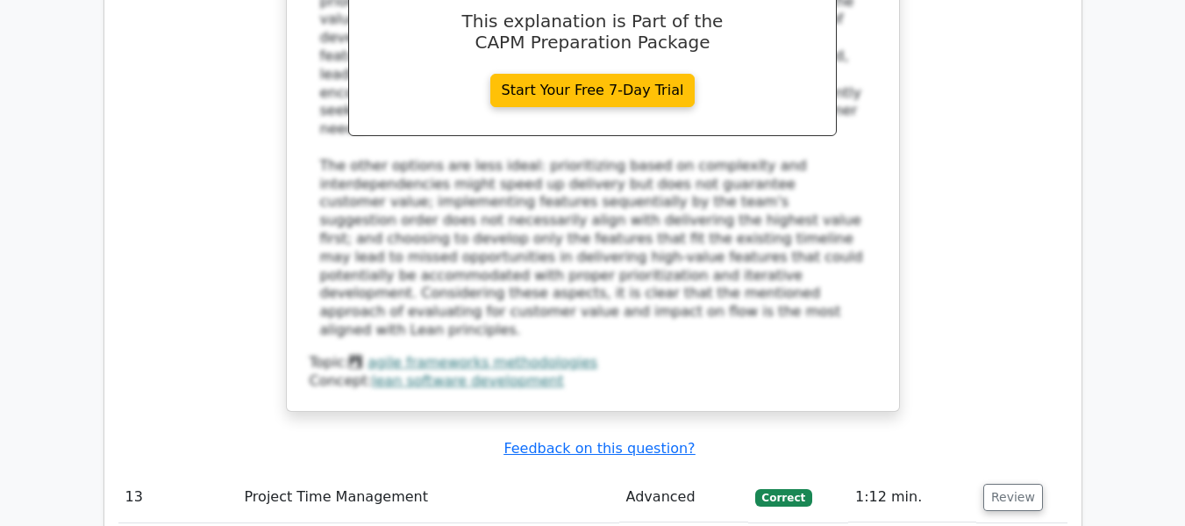
scroll to position [6835, 0]
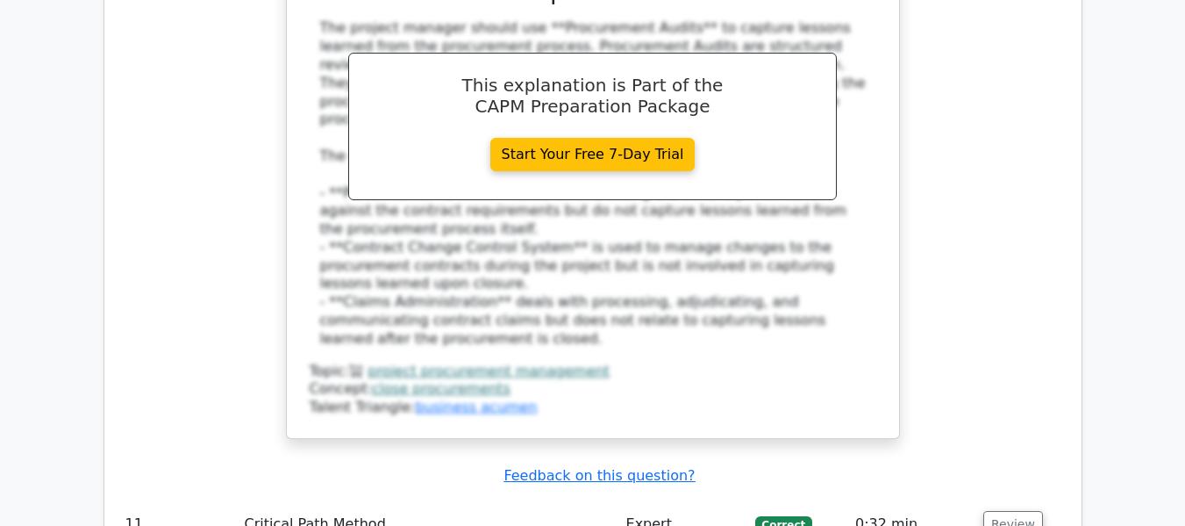
scroll to position [5606, 0]
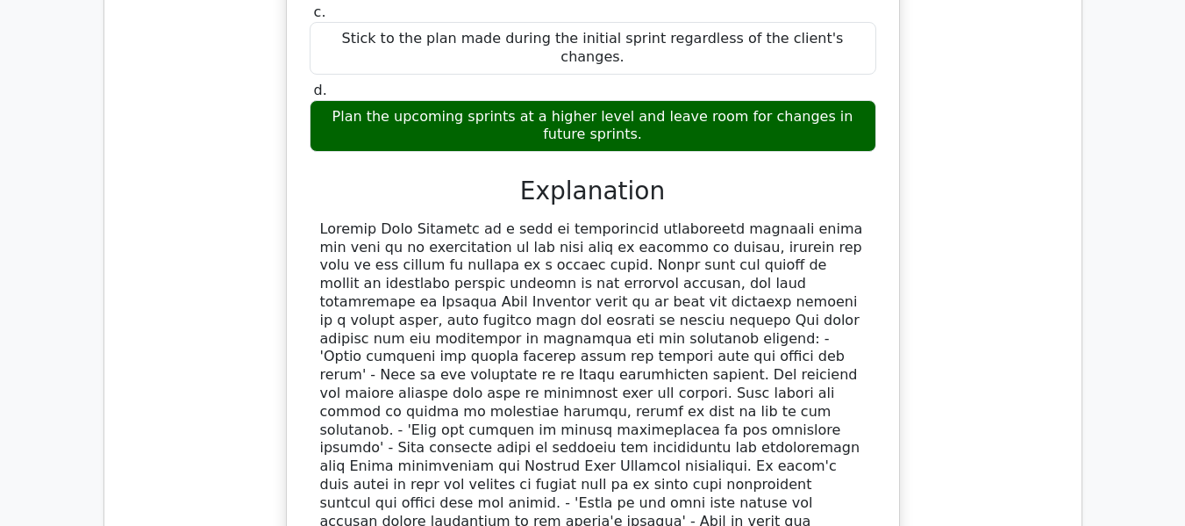
scroll to position [3325, 0]
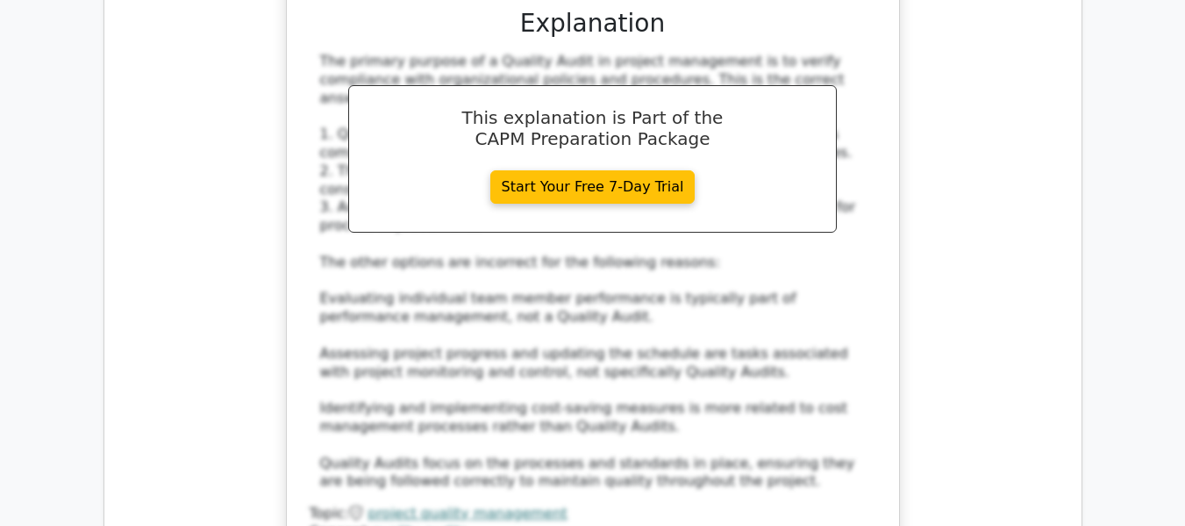
scroll to position [4290, 0]
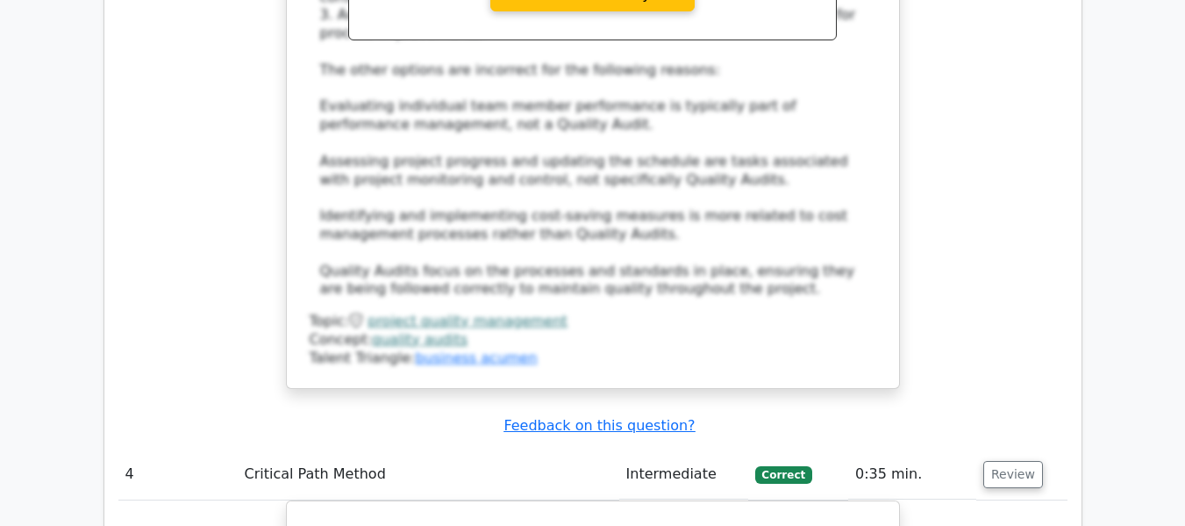
scroll to position [4466, 0]
